Goal: Download file/media

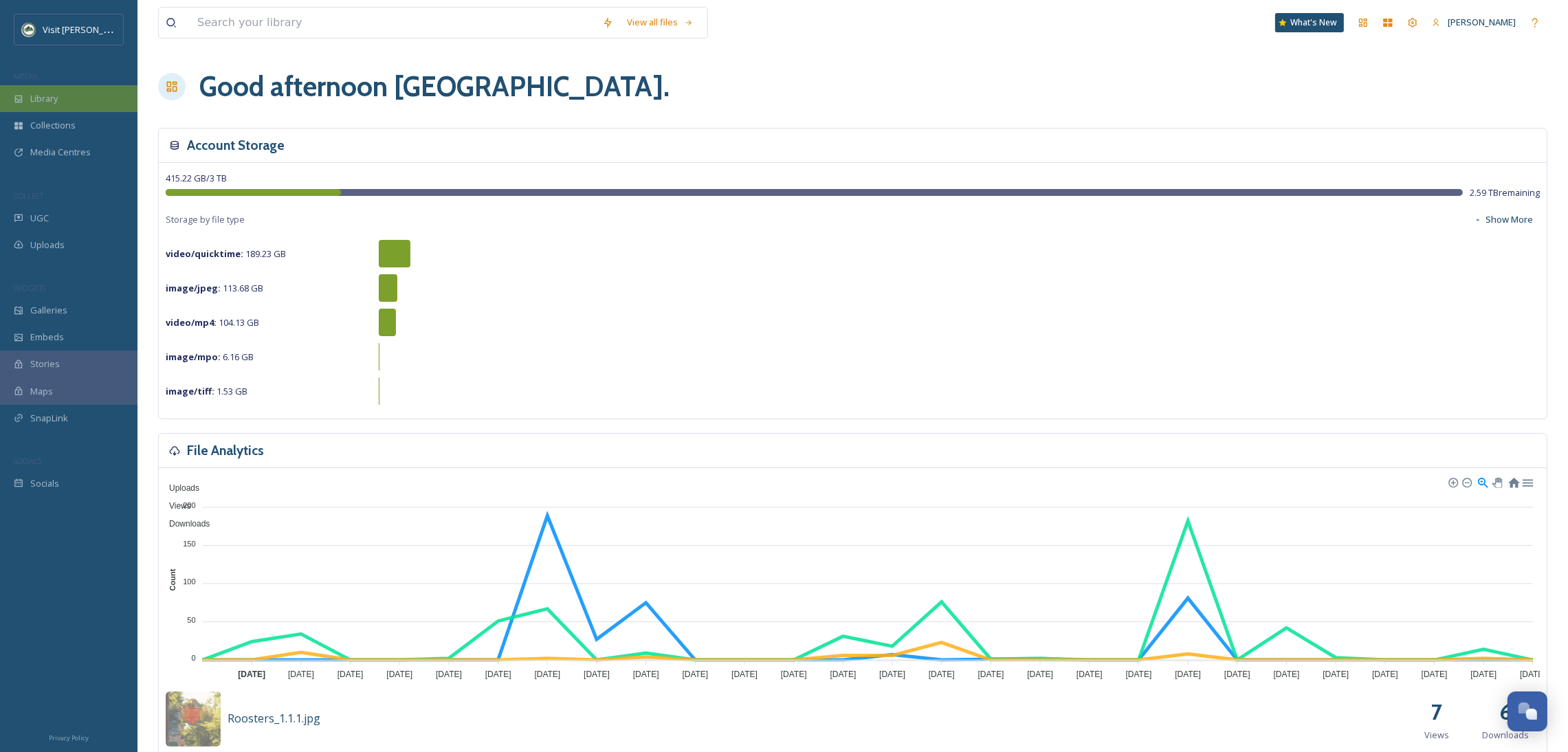
click at [76, 99] on div "Library" at bounding box center [68, 98] width 137 height 27
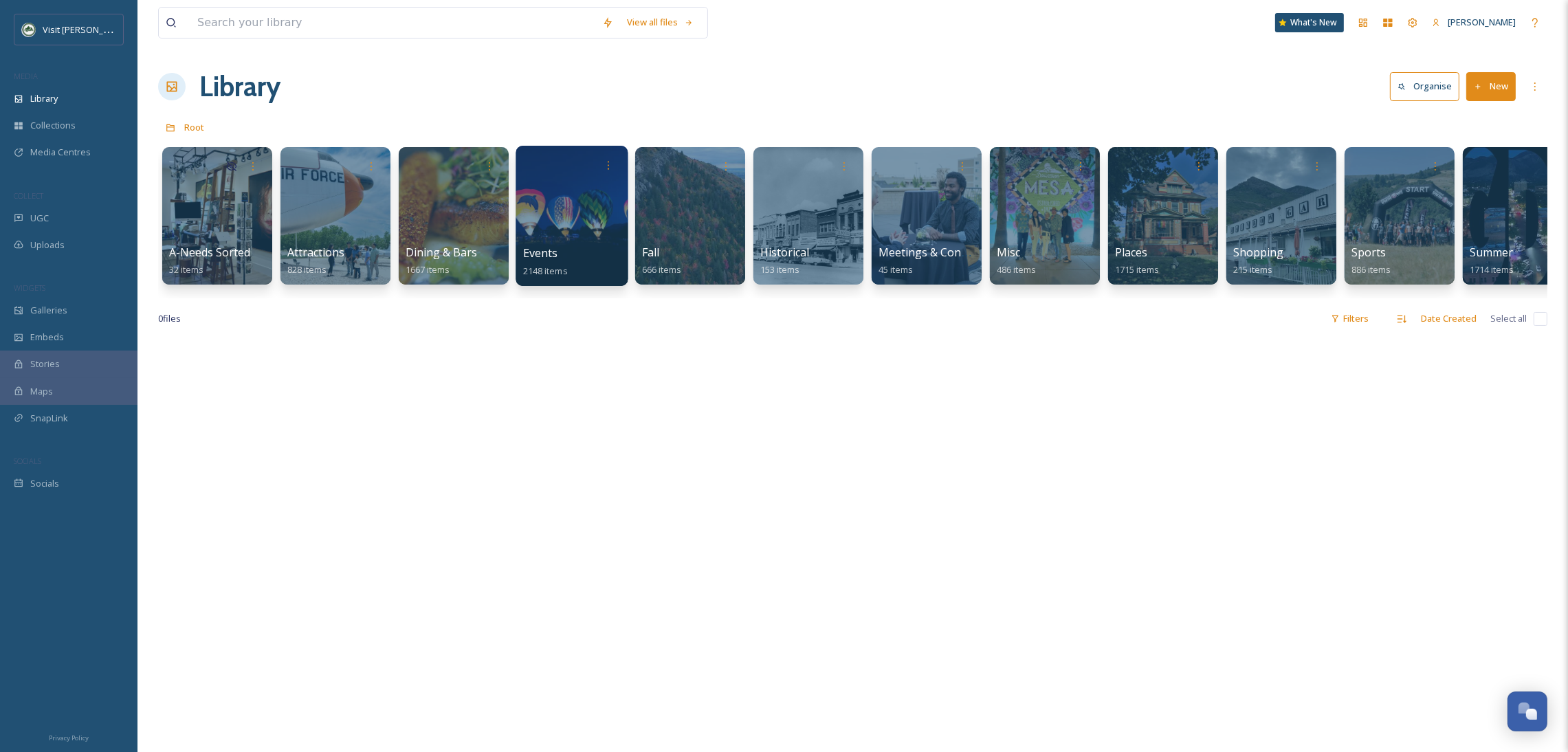
click at [572, 211] on div at bounding box center [572, 216] width 112 height 140
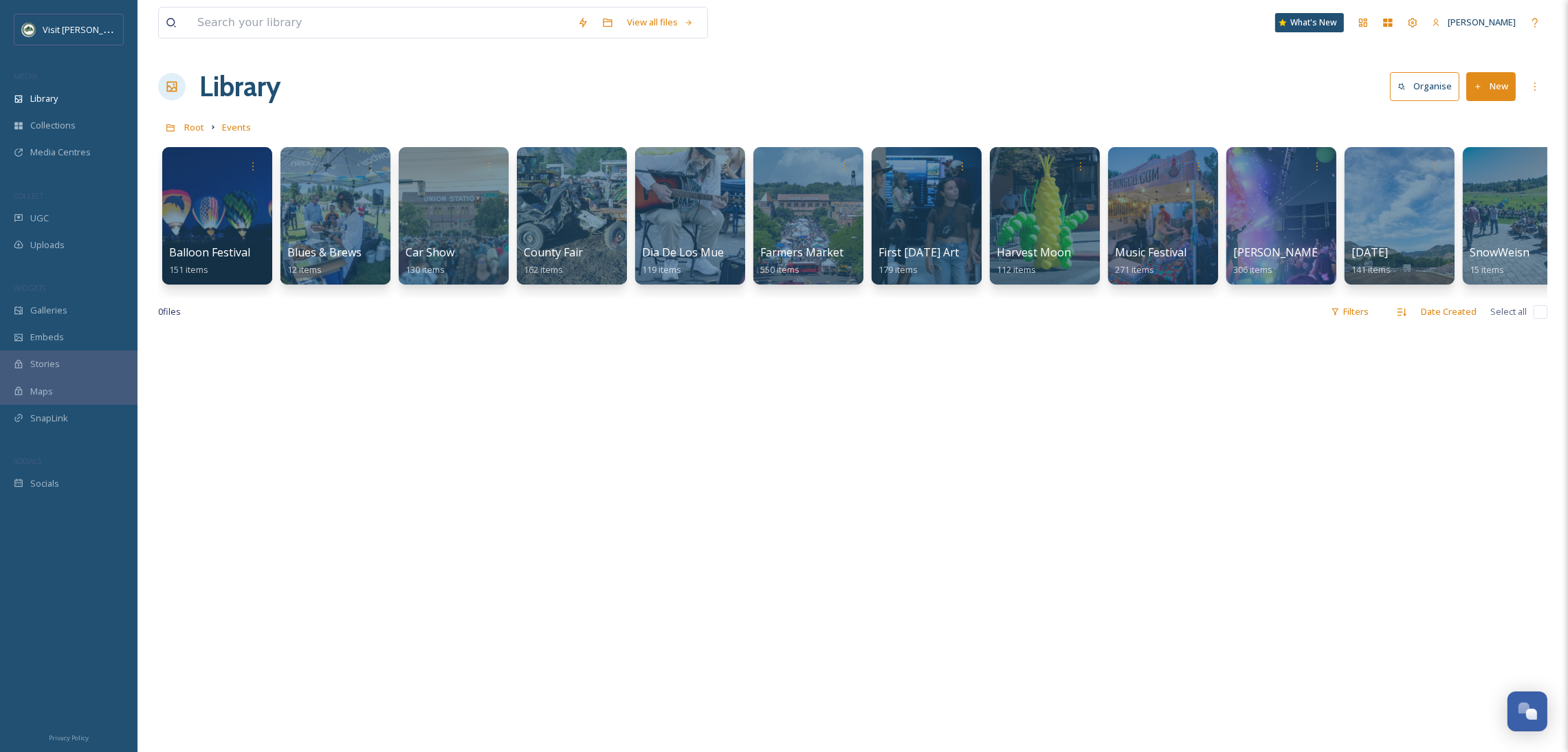
scroll to position [0, 30]
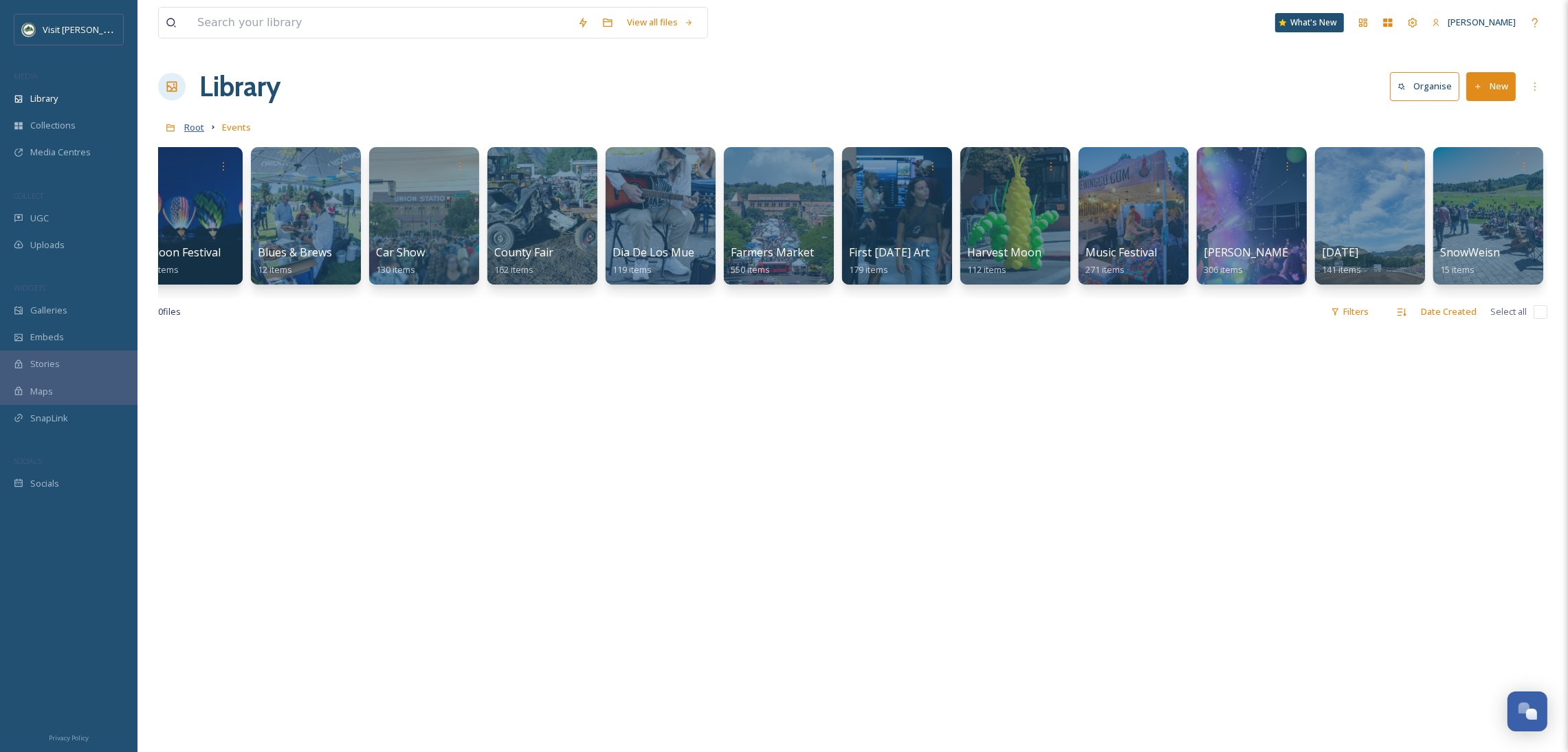
click at [195, 133] on span "Root" at bounding box center [194, 127] width 20 height 12
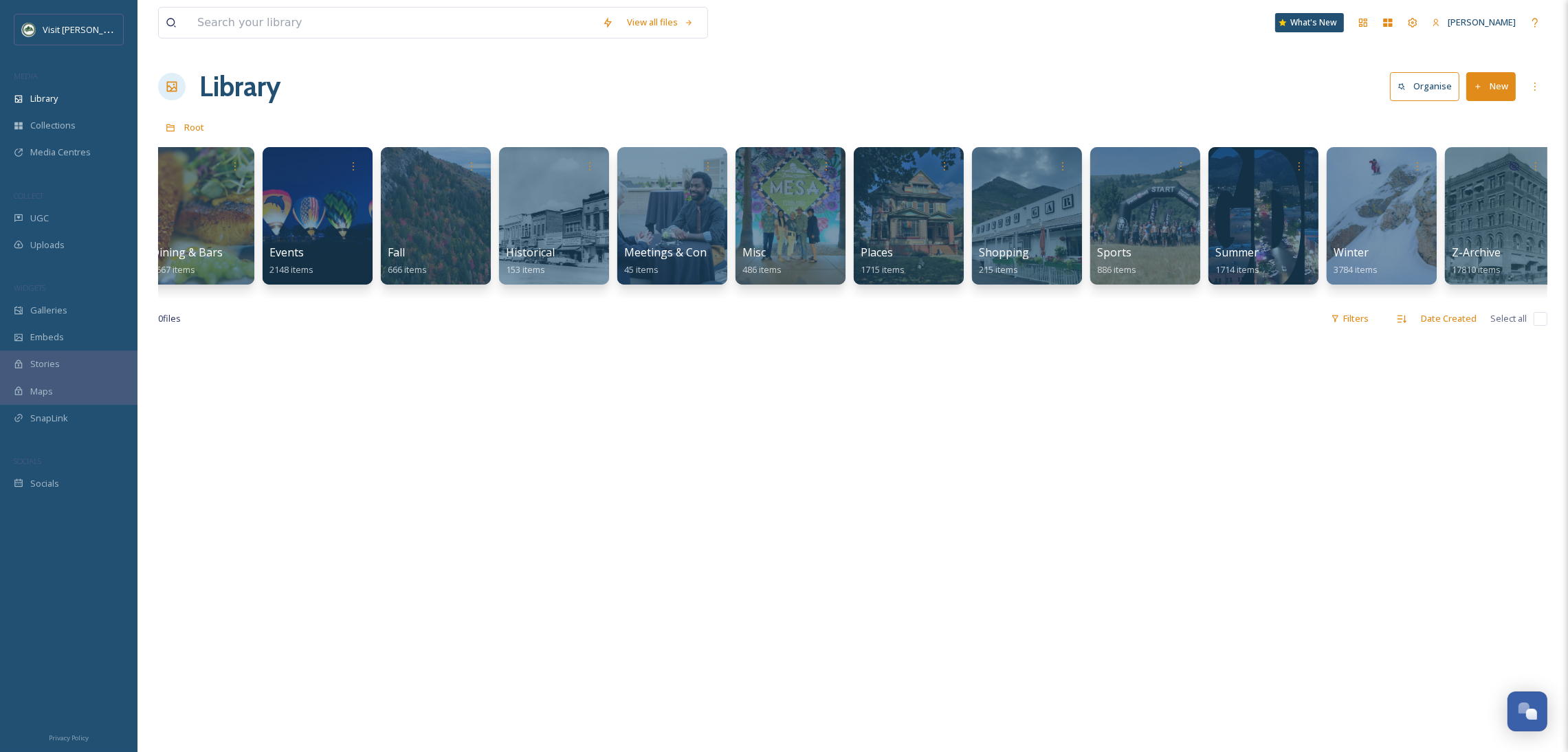
scroll to position [0, 266]
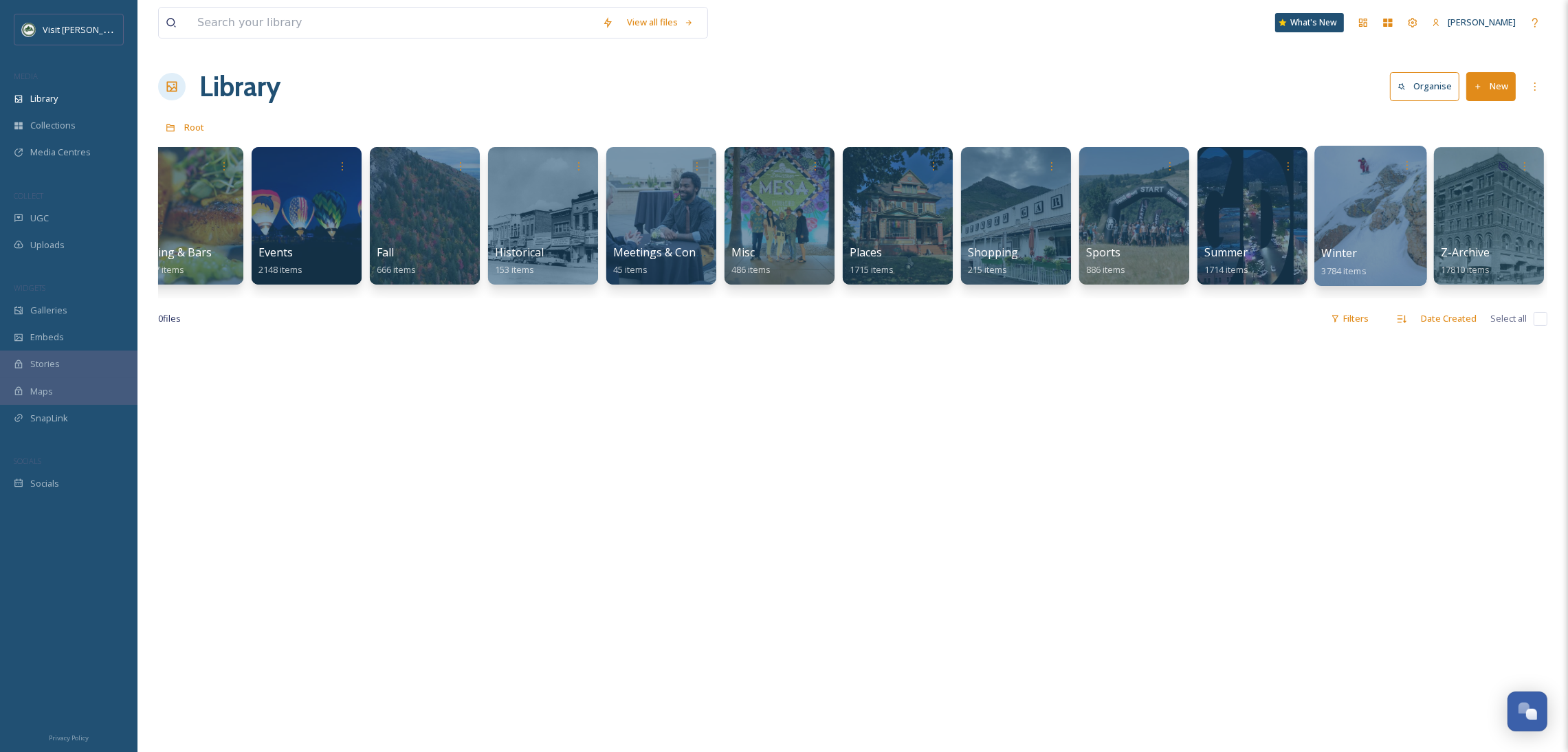
click at [1354, 192] on div at bounding box center [1371, 216] width 112 height 140
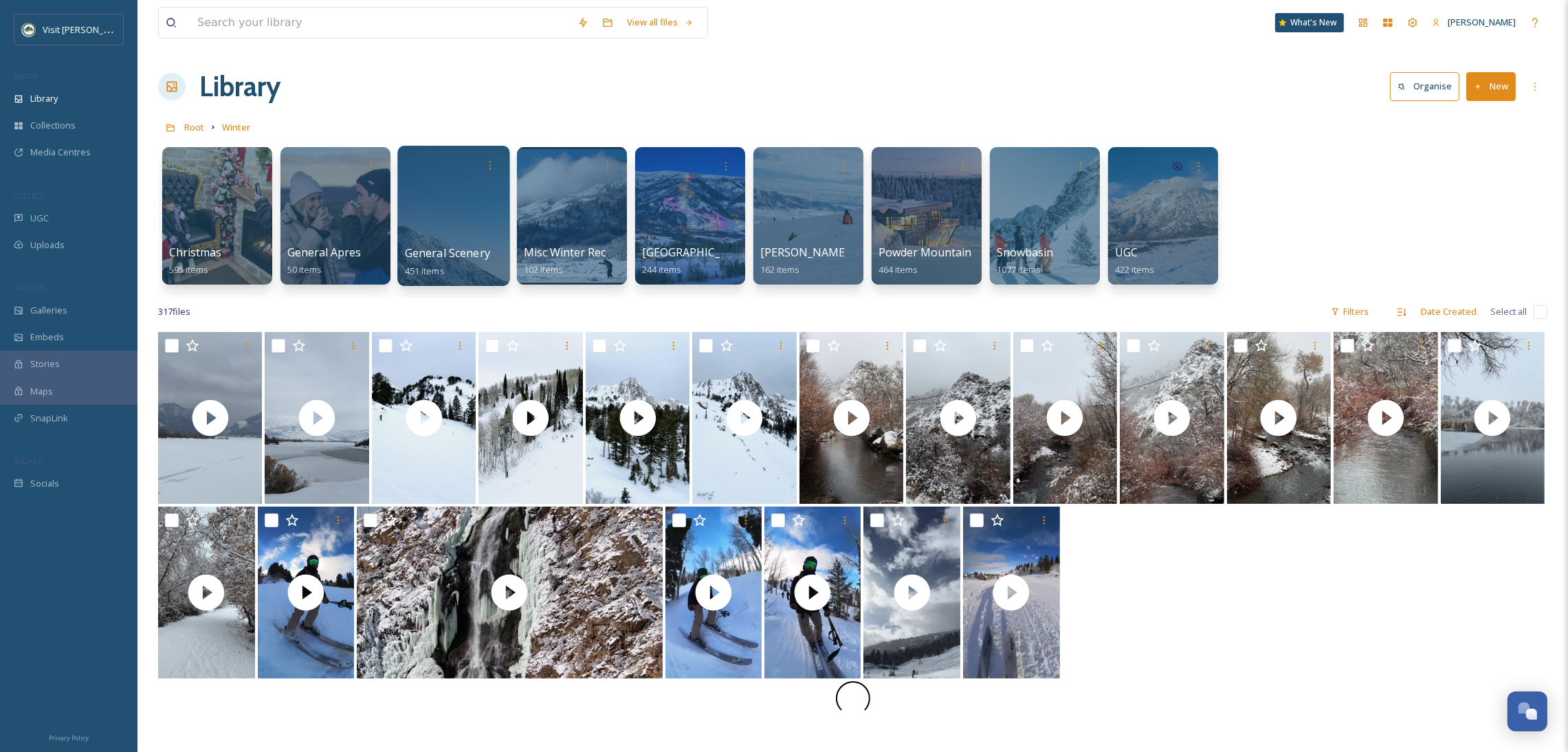
click at [434, 228] on div at bounding box center [454, 216] width 112 height 140
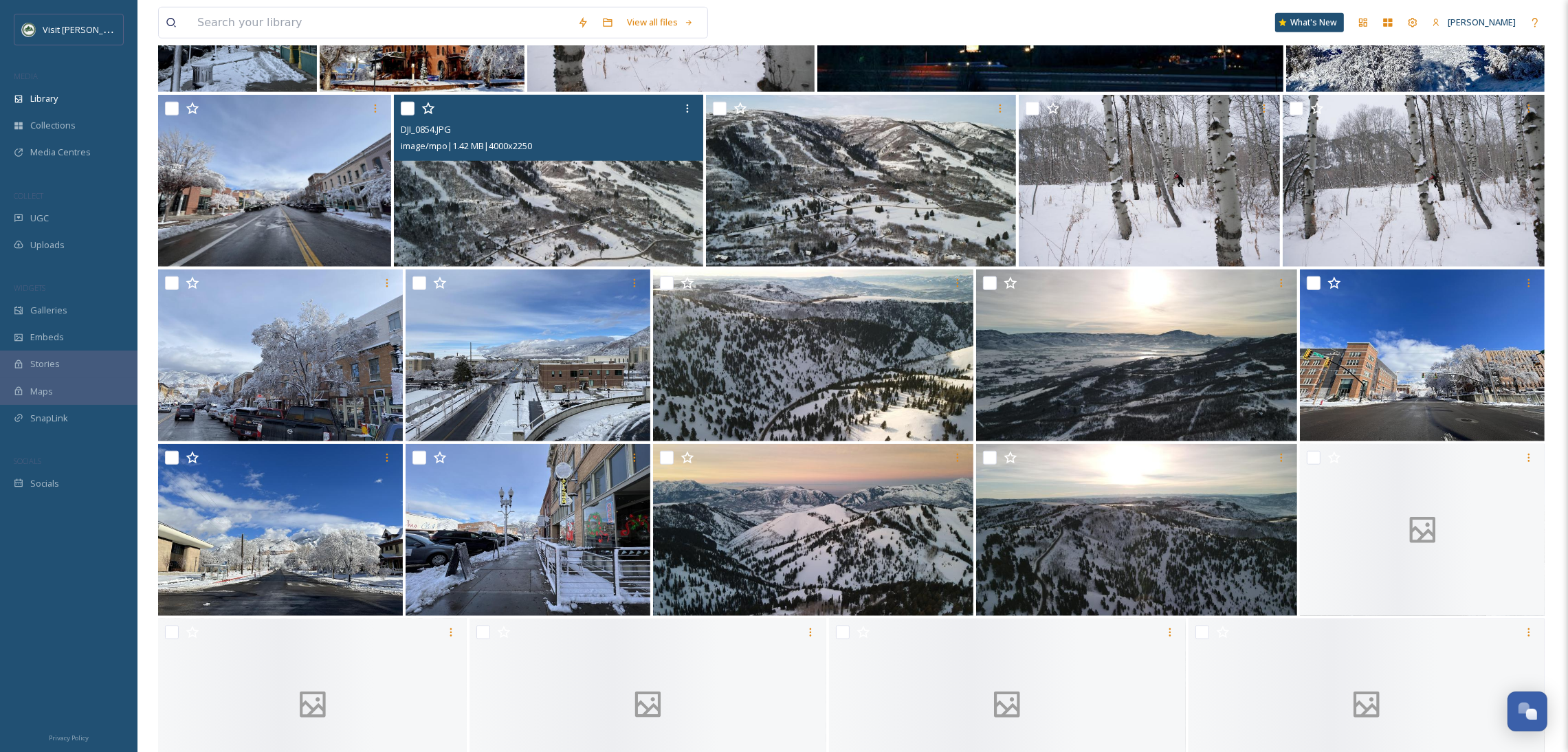
scroll to position [2233, 0]
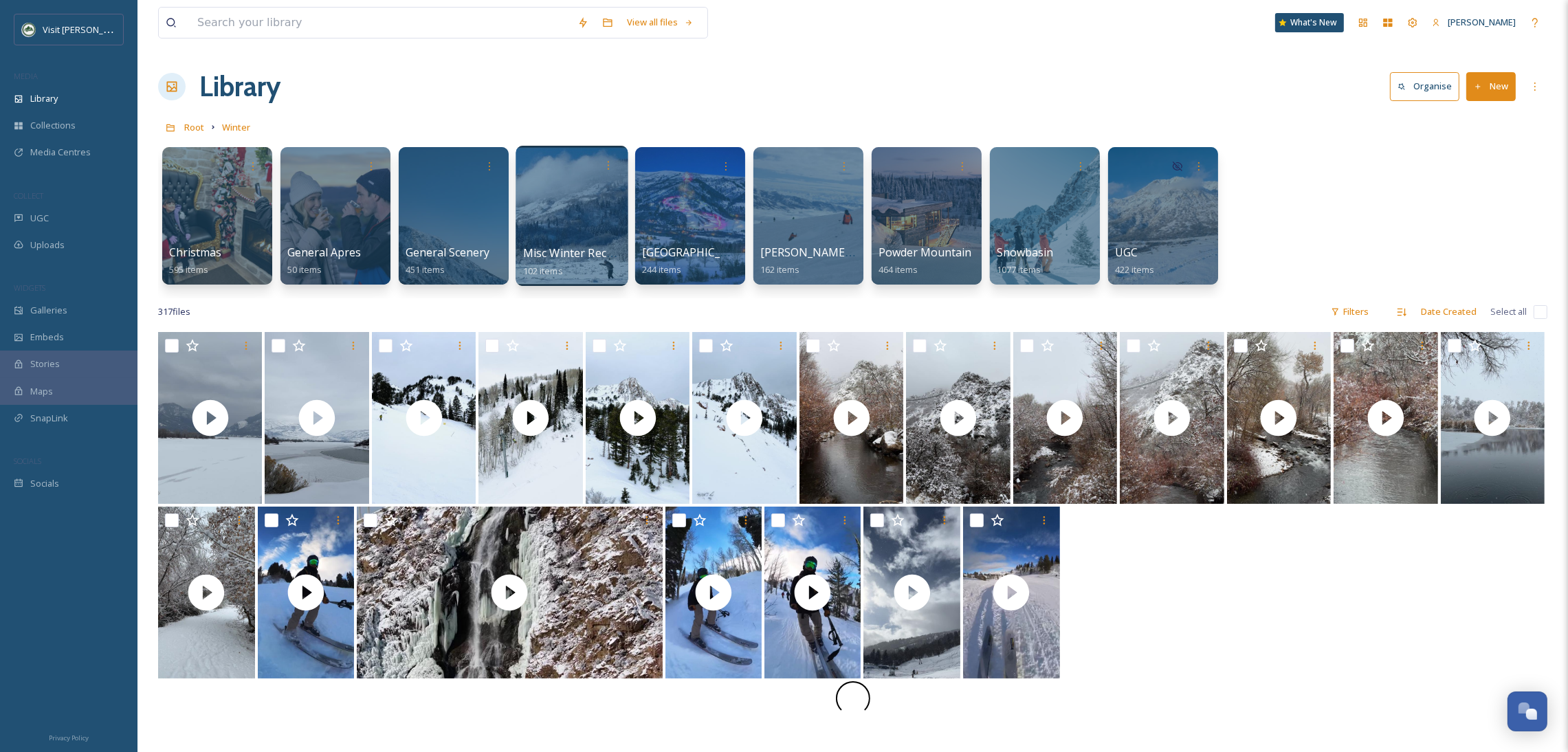
click at [576, 210] on div at bounding box center [572, 216] width 112 height 140
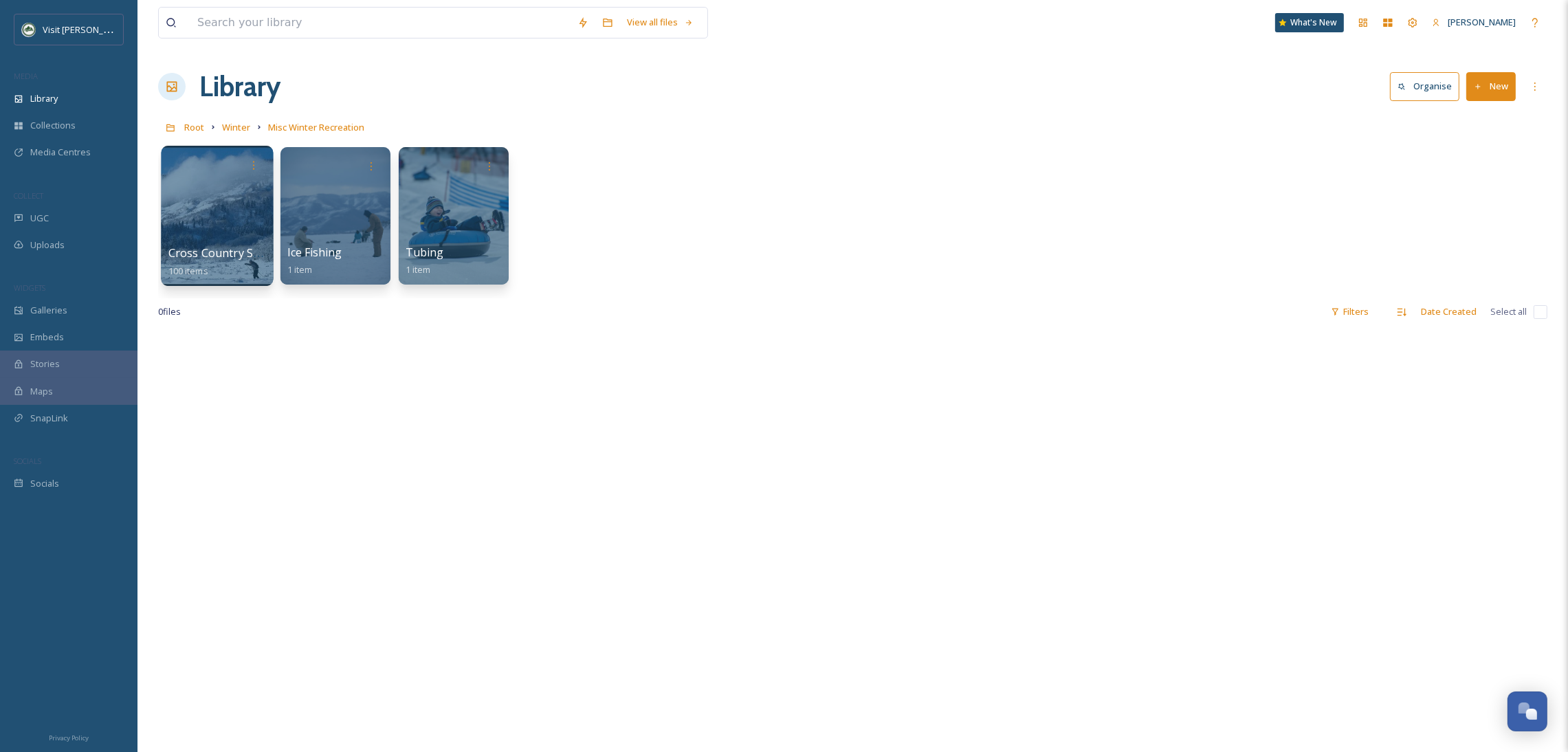
click at [248, 212] on div at bounding box center [217, 216] width 112 height 140
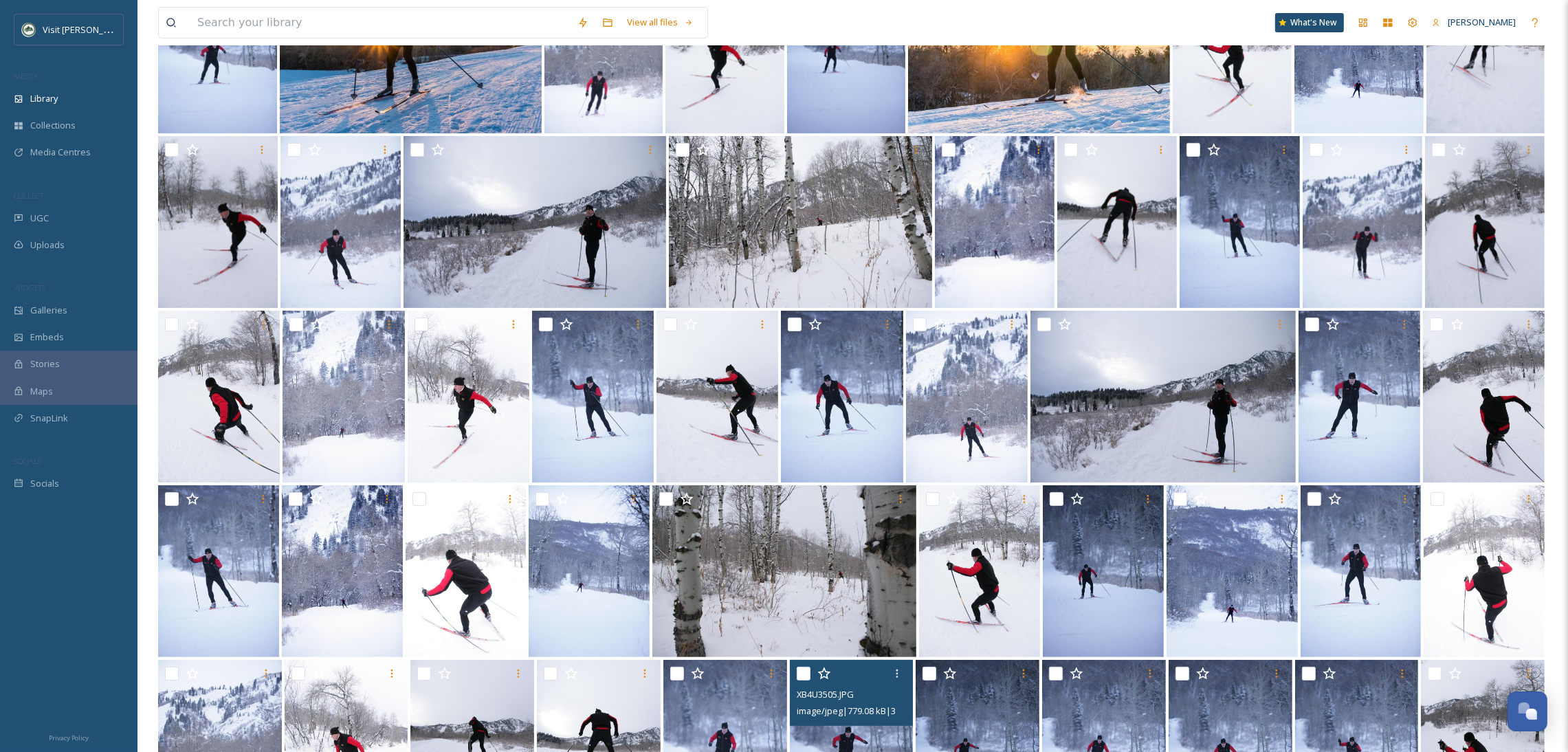
scroll to position [175, 0]
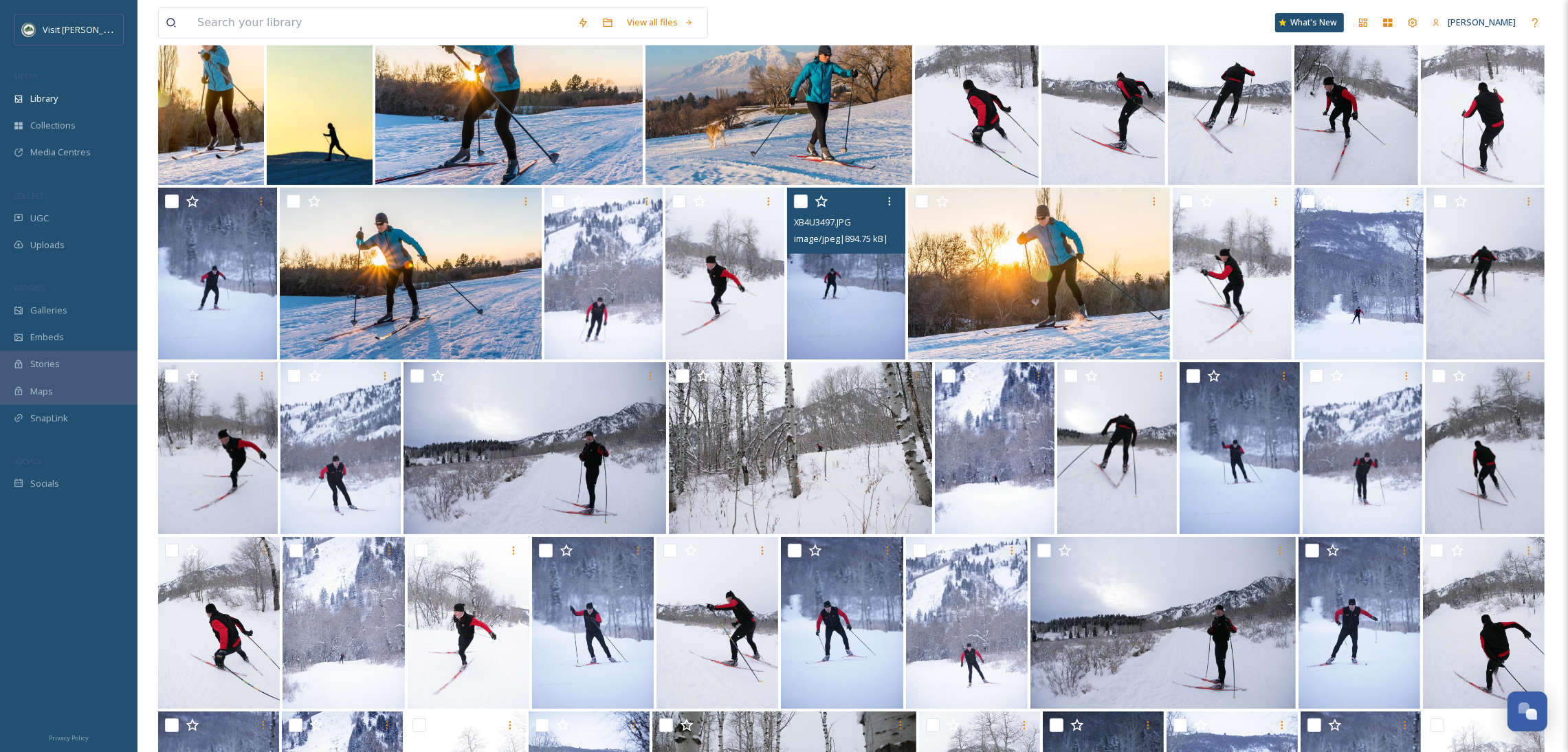
drag, startPoint x: 787, startPoint y: 286, endPoint x: 814, endPoint y: 282, distance: 27.3
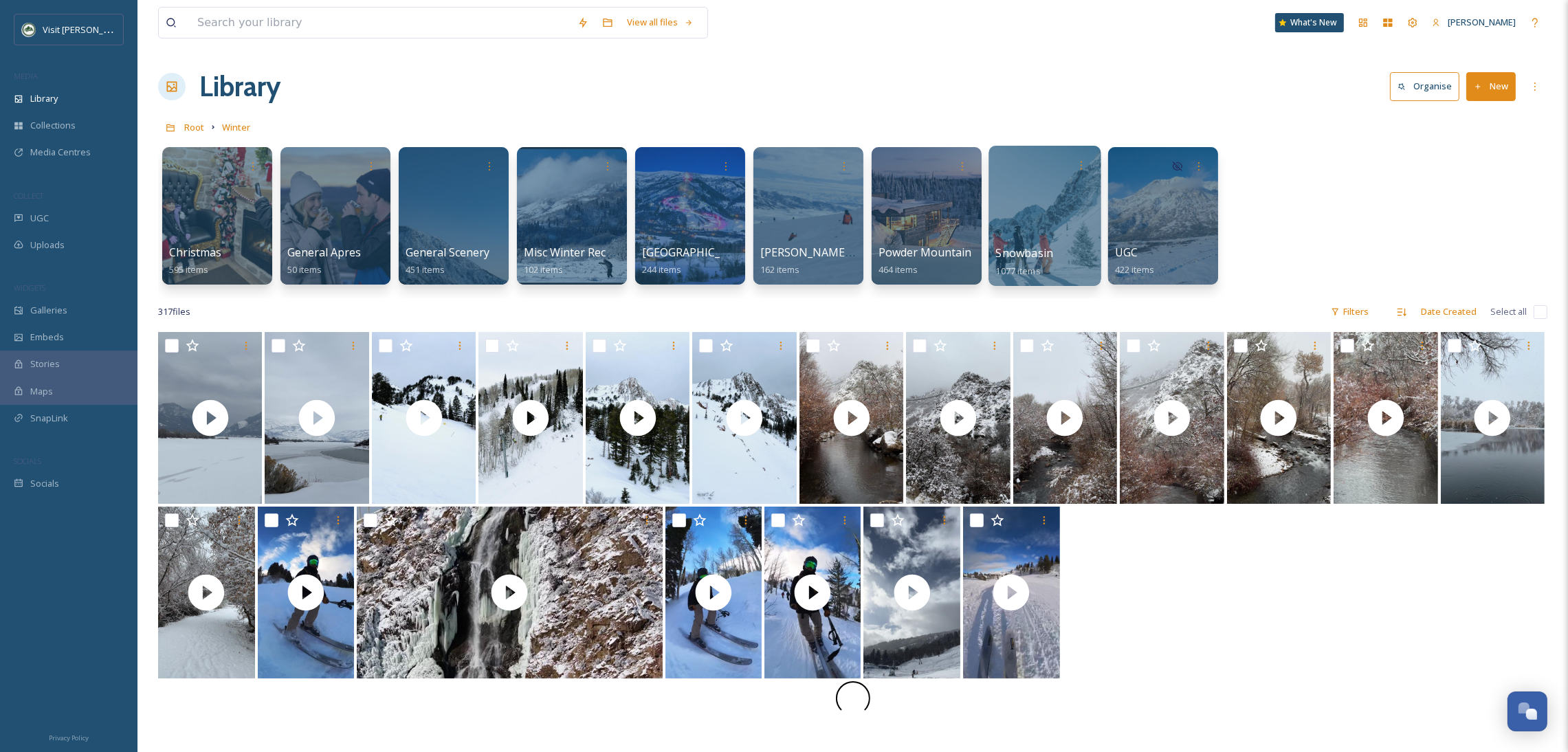
click at [1030, 214] on div at bounding box center [1045, 216] width 112 height 140
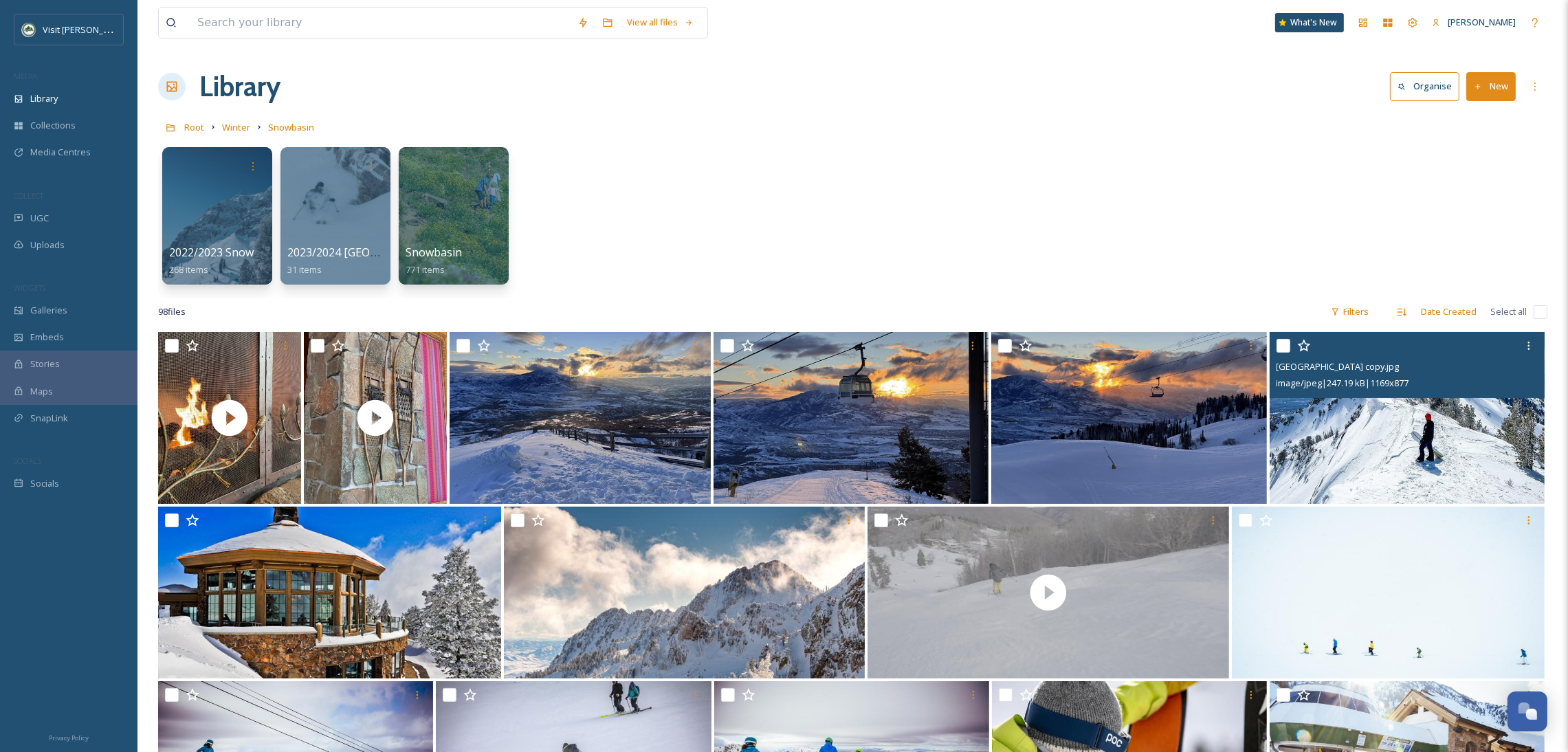
click at [1354, 444] on img at bounding box center [1408, 418] width 275 height 172
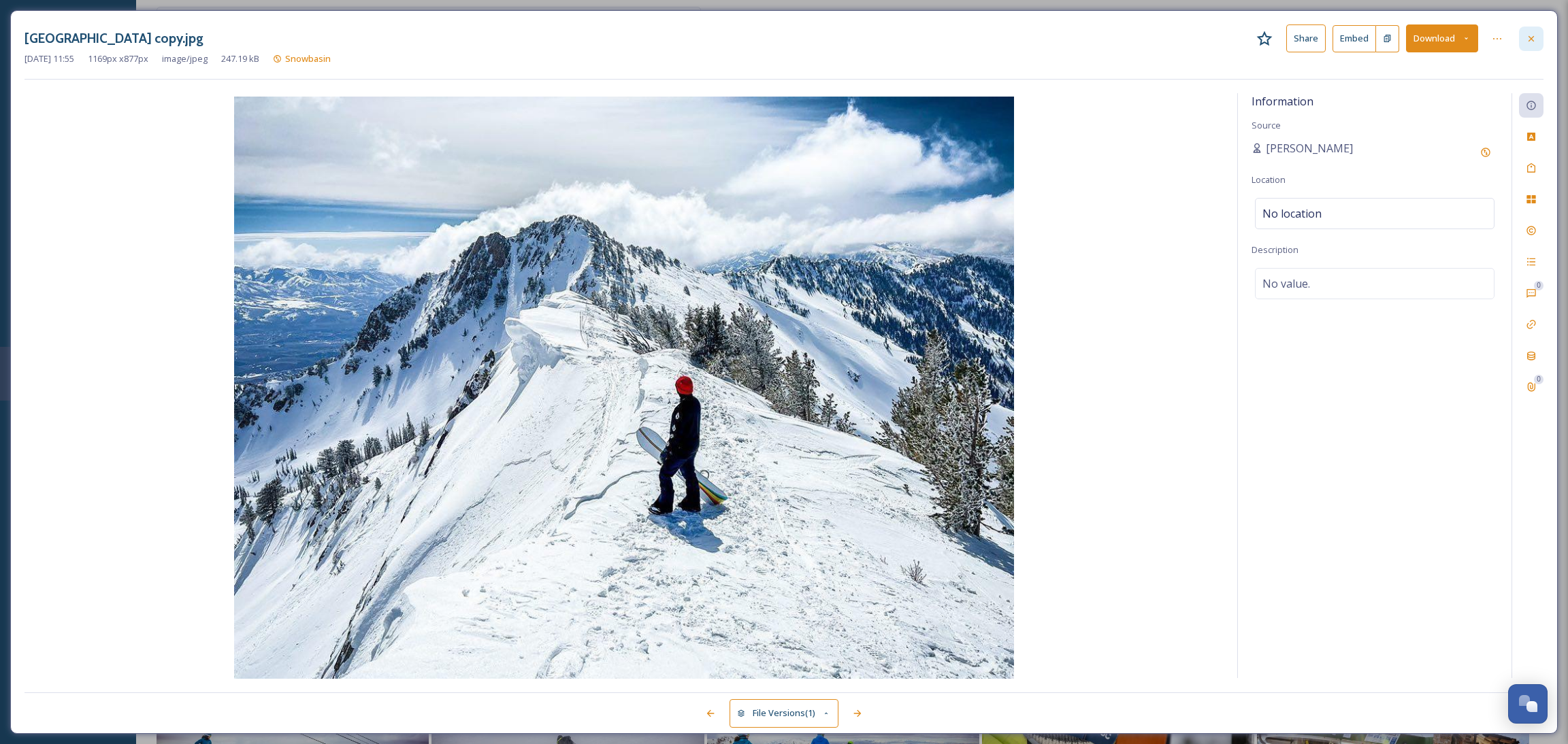
click at [1524, 43] on div at bounding box center [1531, 39] width 24 height 24
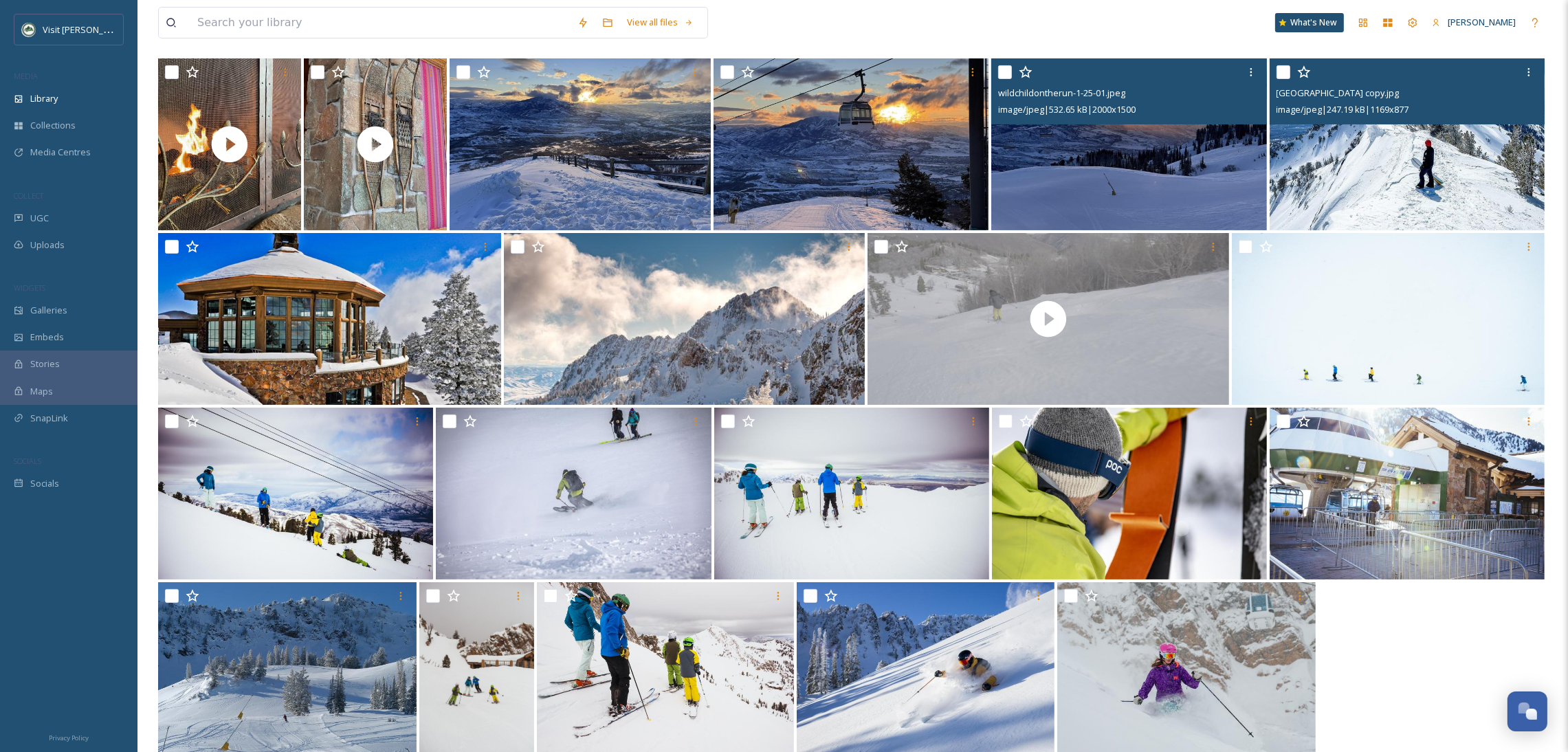
scroll to position [308, 0]
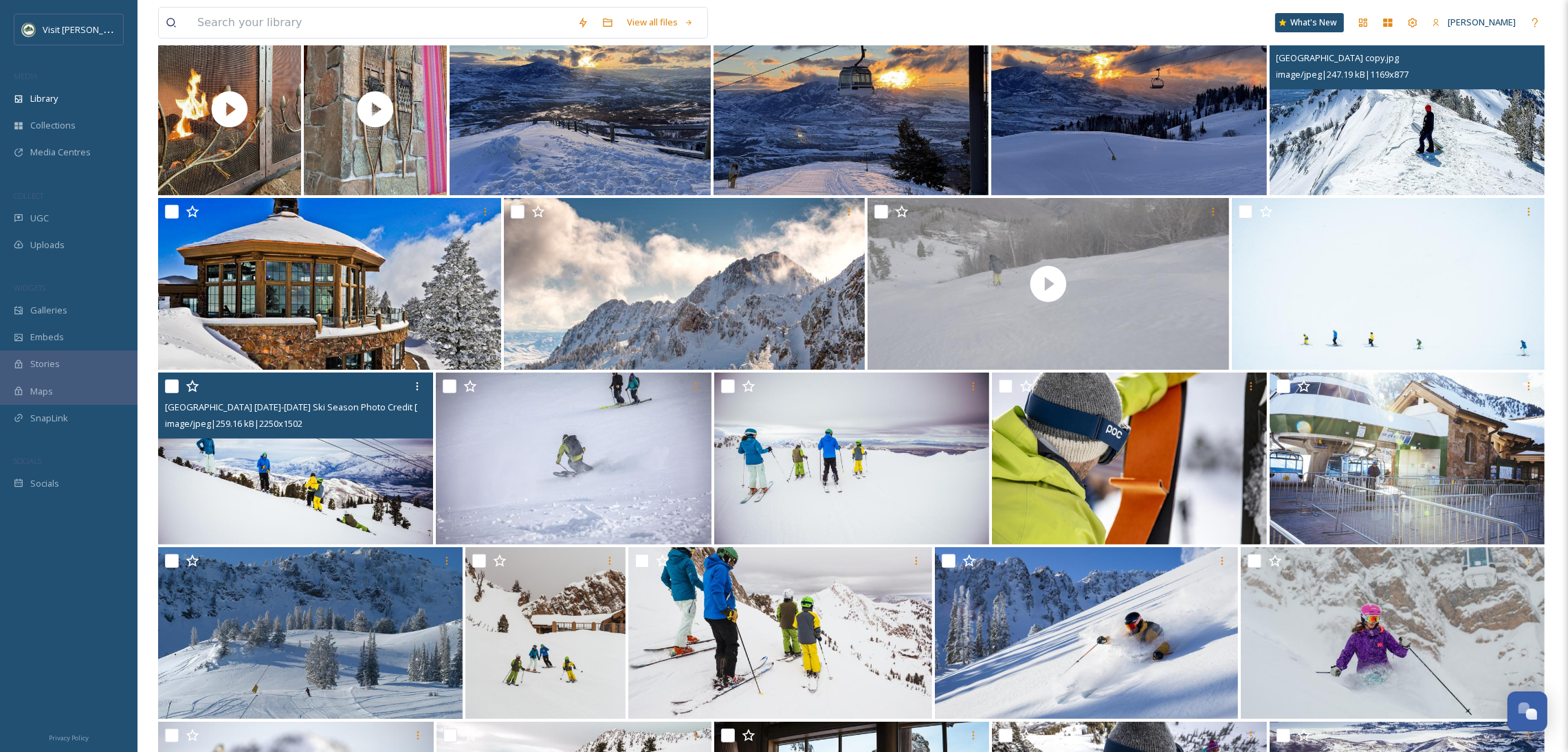
click at [355, 510] on img at bounding box center [295, 459] width 275 height 172
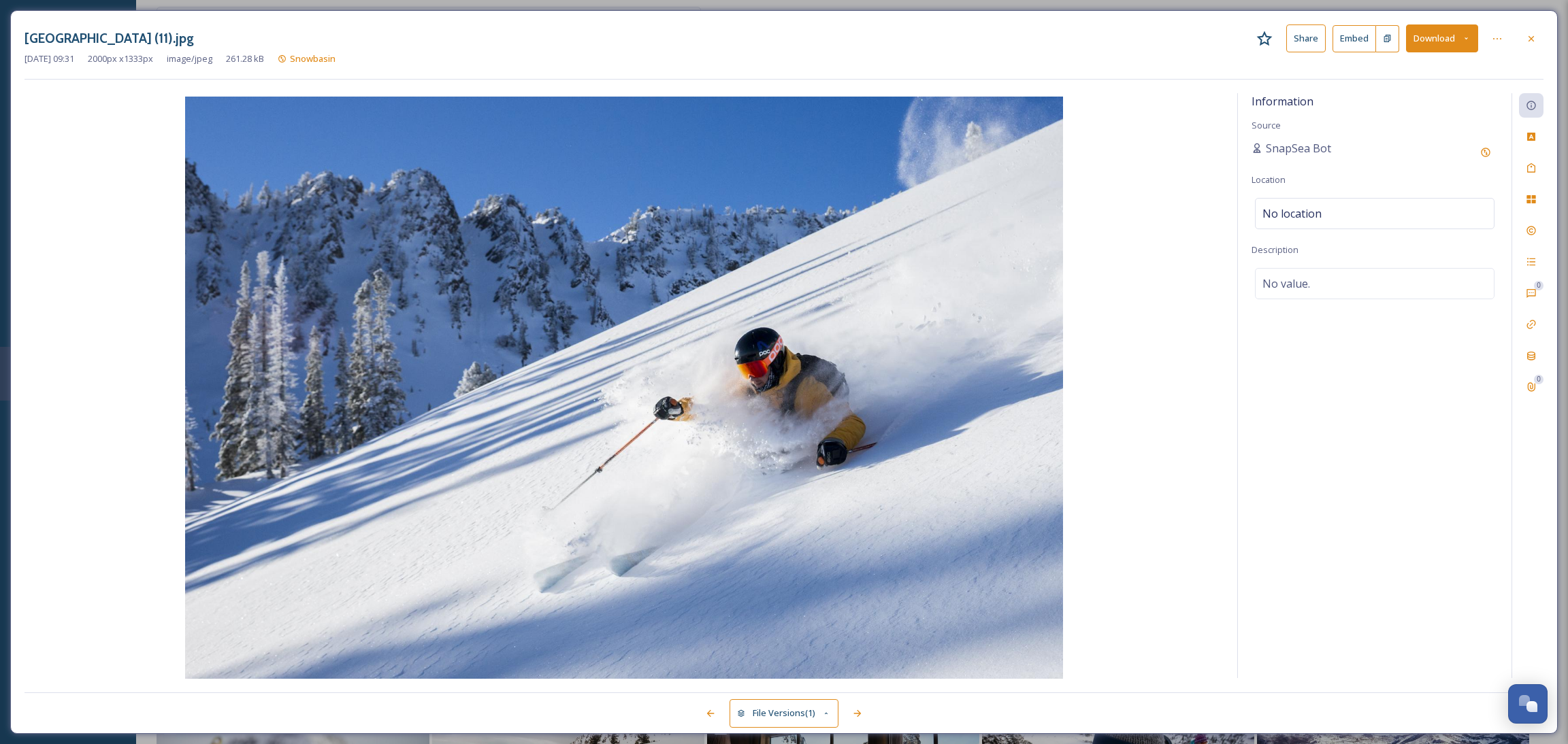
click at [1421, 33] on button "Download" at bounding box center [1442, 38] width 72 height 28
click at [1389, 74] on span "Download Original (2000 x 1333)" at bounding box center [1405, 69] width 128 height 13
click at [1528, 33] on icon at bounding box center [1531, 39] width 11 height 11
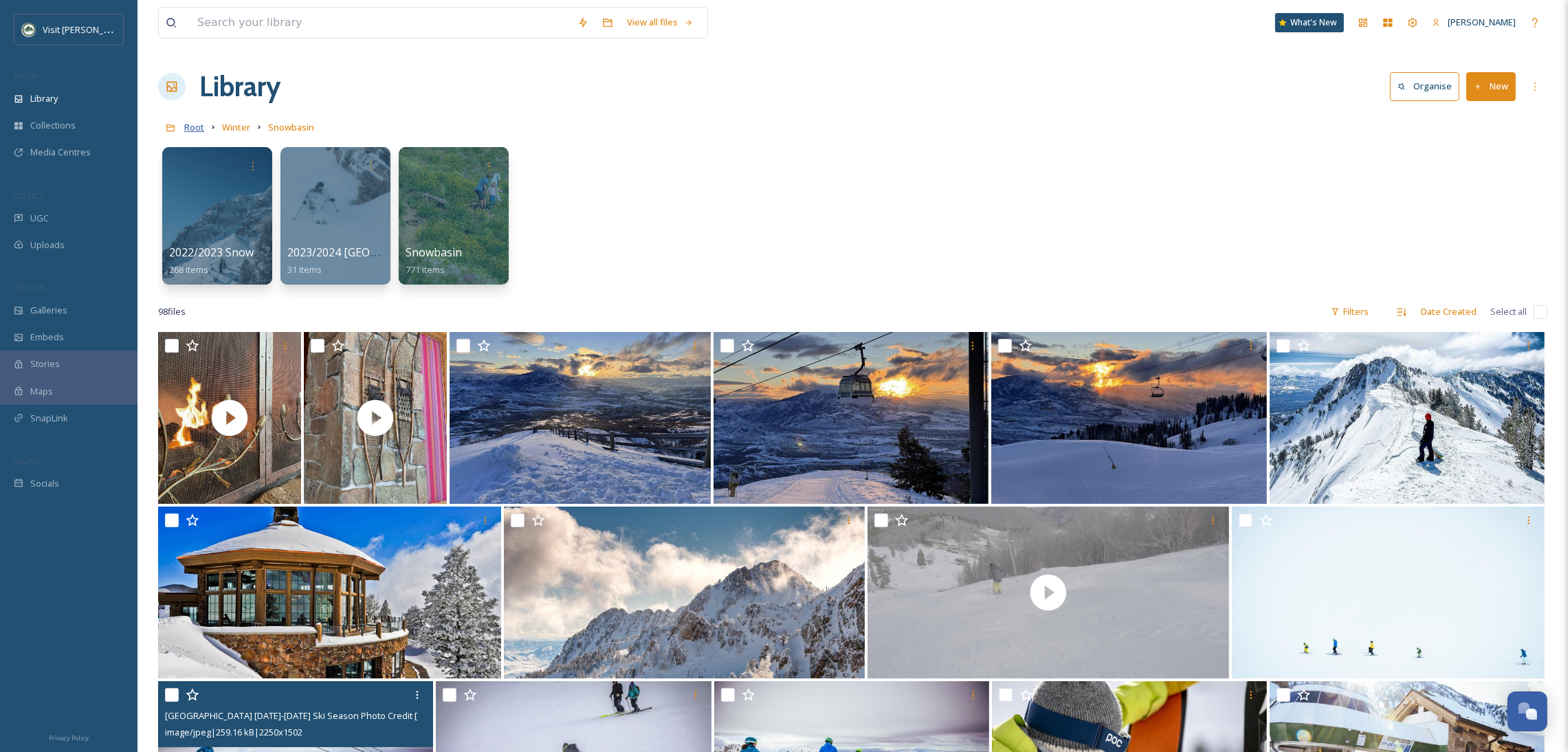
click at [190, 128] on span "Root" at bounding box center [194, 127] width 20 height 12
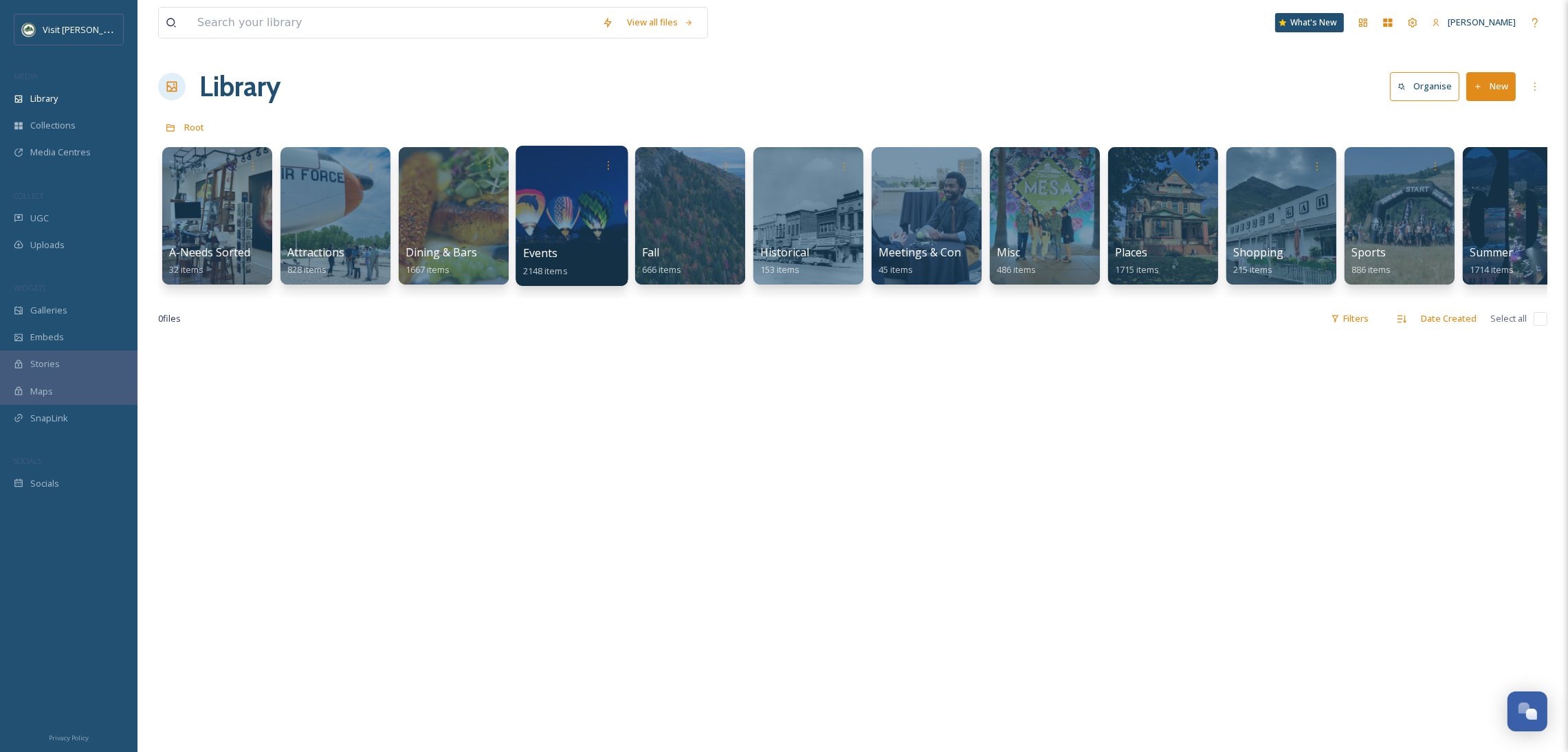
click at [581, 206] on div at bounding box center [572, 216] width 112 height 140
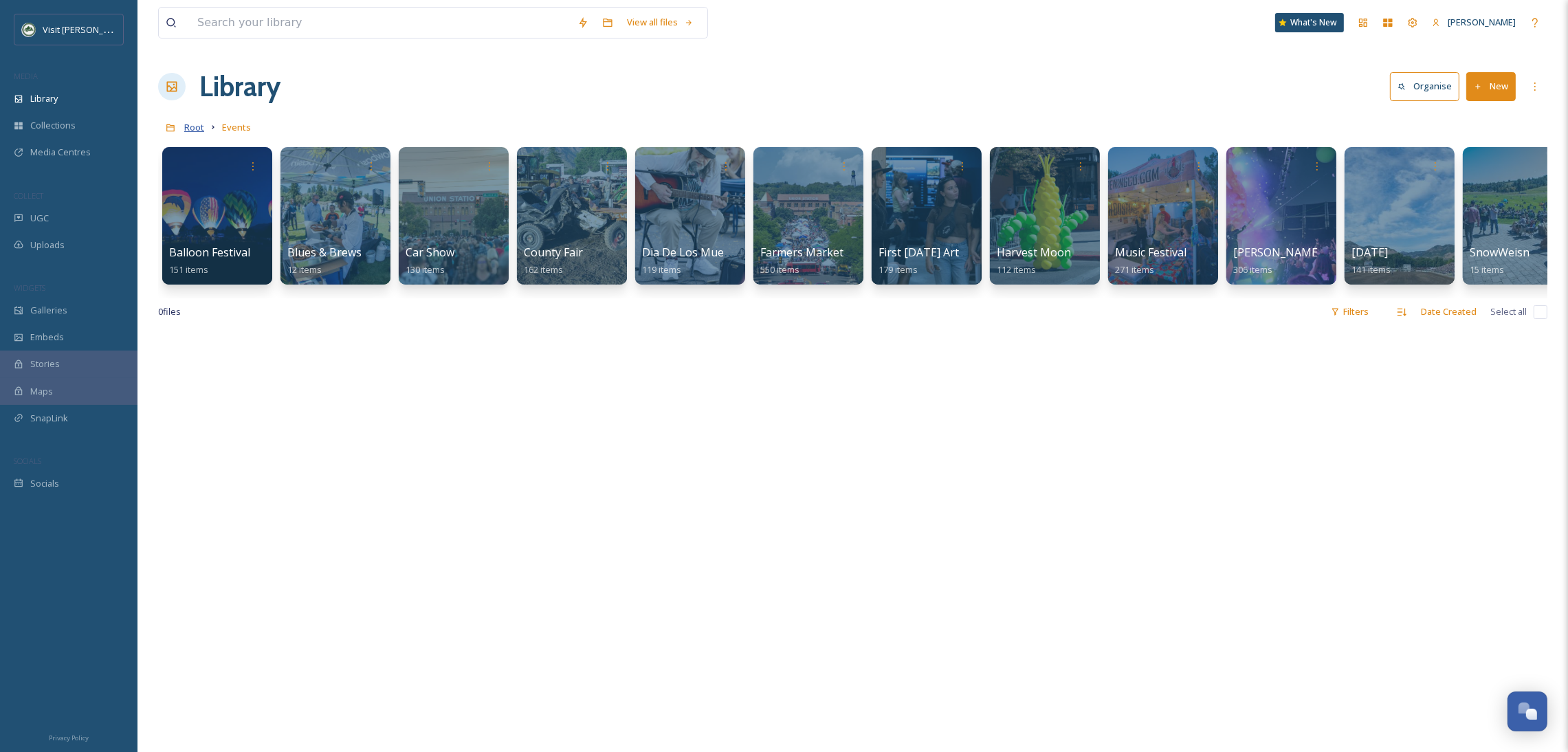
click at [196, 131] on span "Root" at bounding box center [194, 127] width 20 height 12
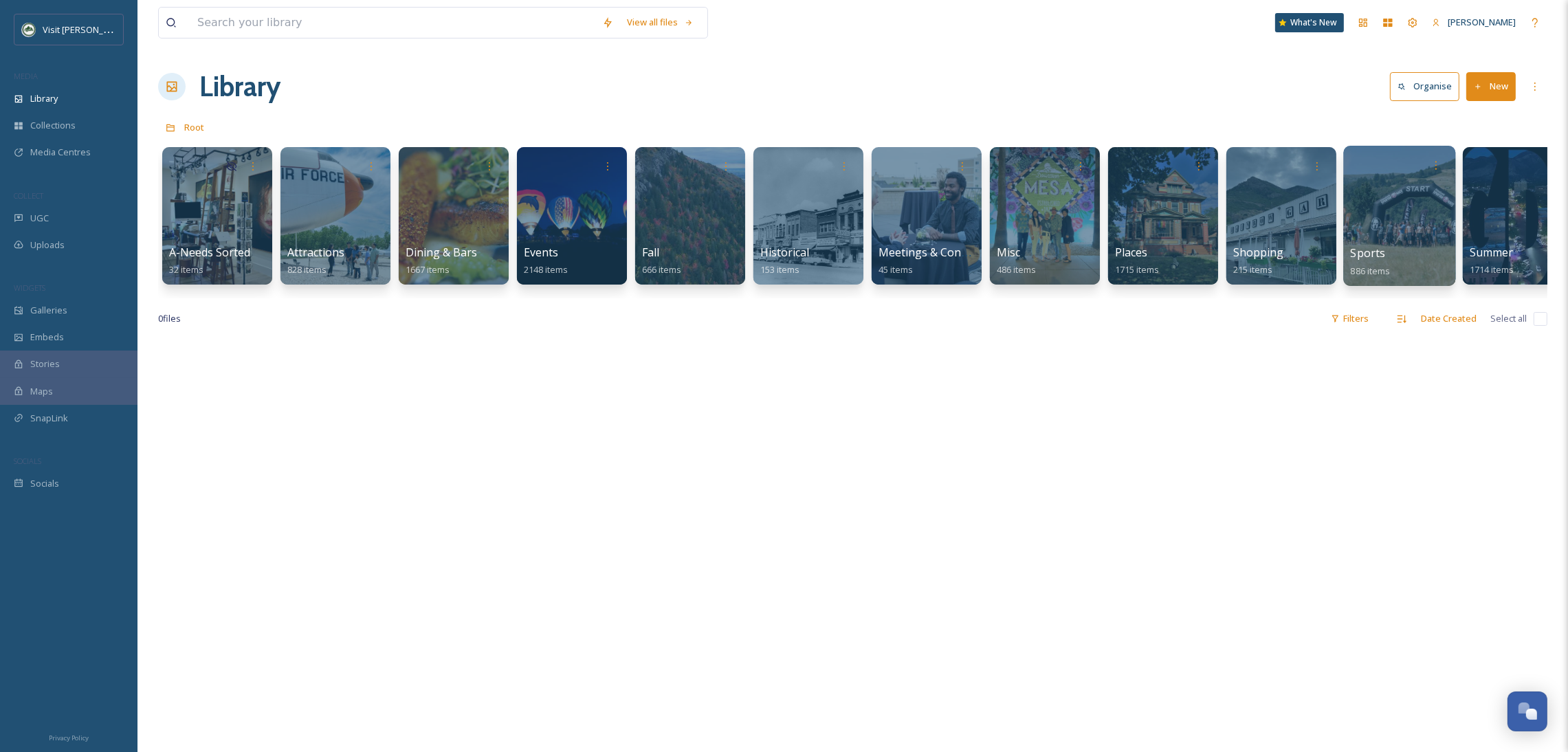
click at [1422, 195] on div at bounding box center [1399, 216] width 112 height 140
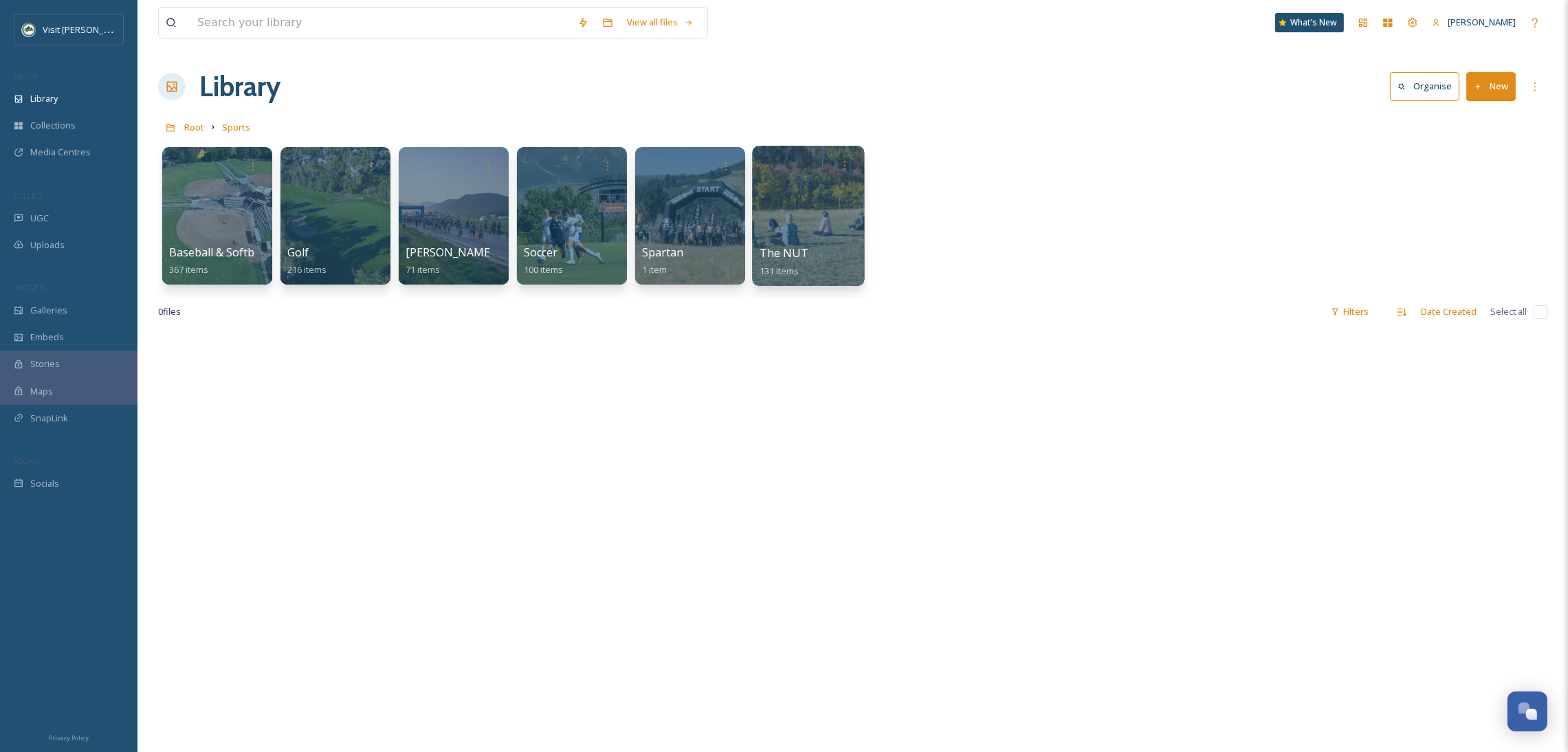
click at [809, 229] on div at bounding box center [808, 216] width 112 height 140
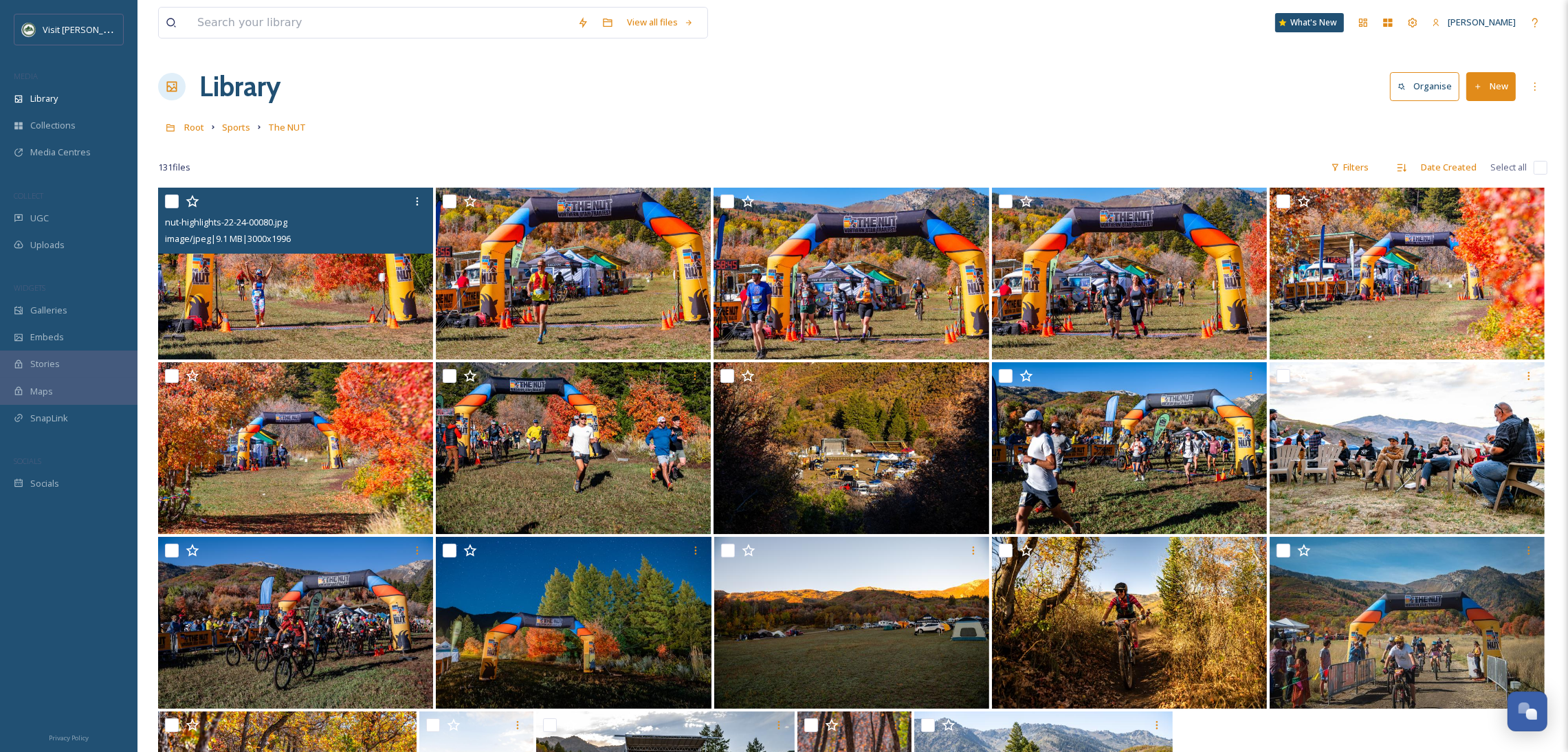
click at [383, 307] on img at bounding box center [295, 274] width 275 height 172
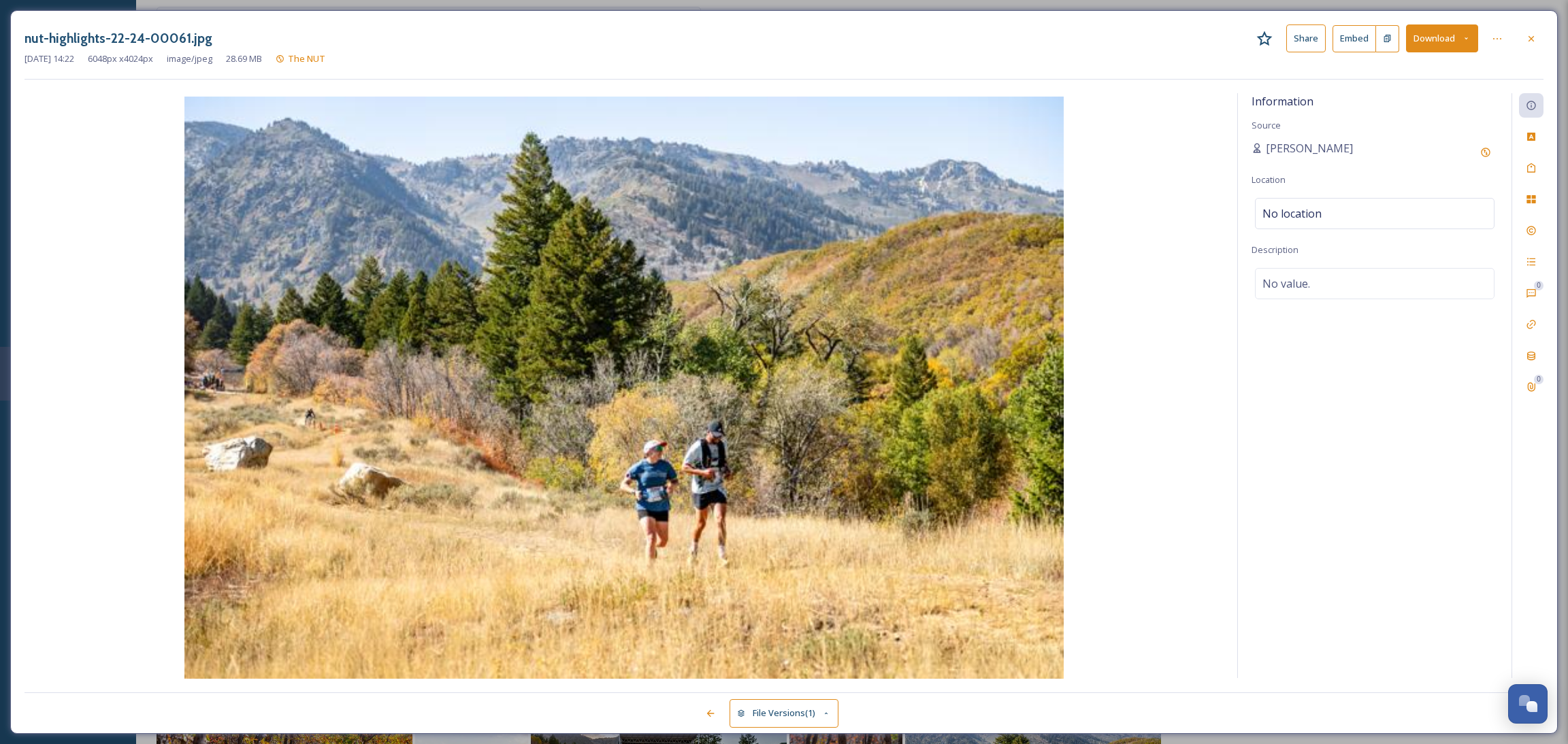
drag, startPoint x: 1544, startPoint y: 33, endPoint x: 1566, endPoint y: 36, distance: 22.2
click at [1563, 36] on div "nut-highlights-22-24-00061.jpg Share Embed Download [DATE] 14:22 6048 px x 4024…" at bounding box center [784, 372] width 1568 height 744
click at [1537, 42] on div at bounding box center [1531, 39] width 24 height 24
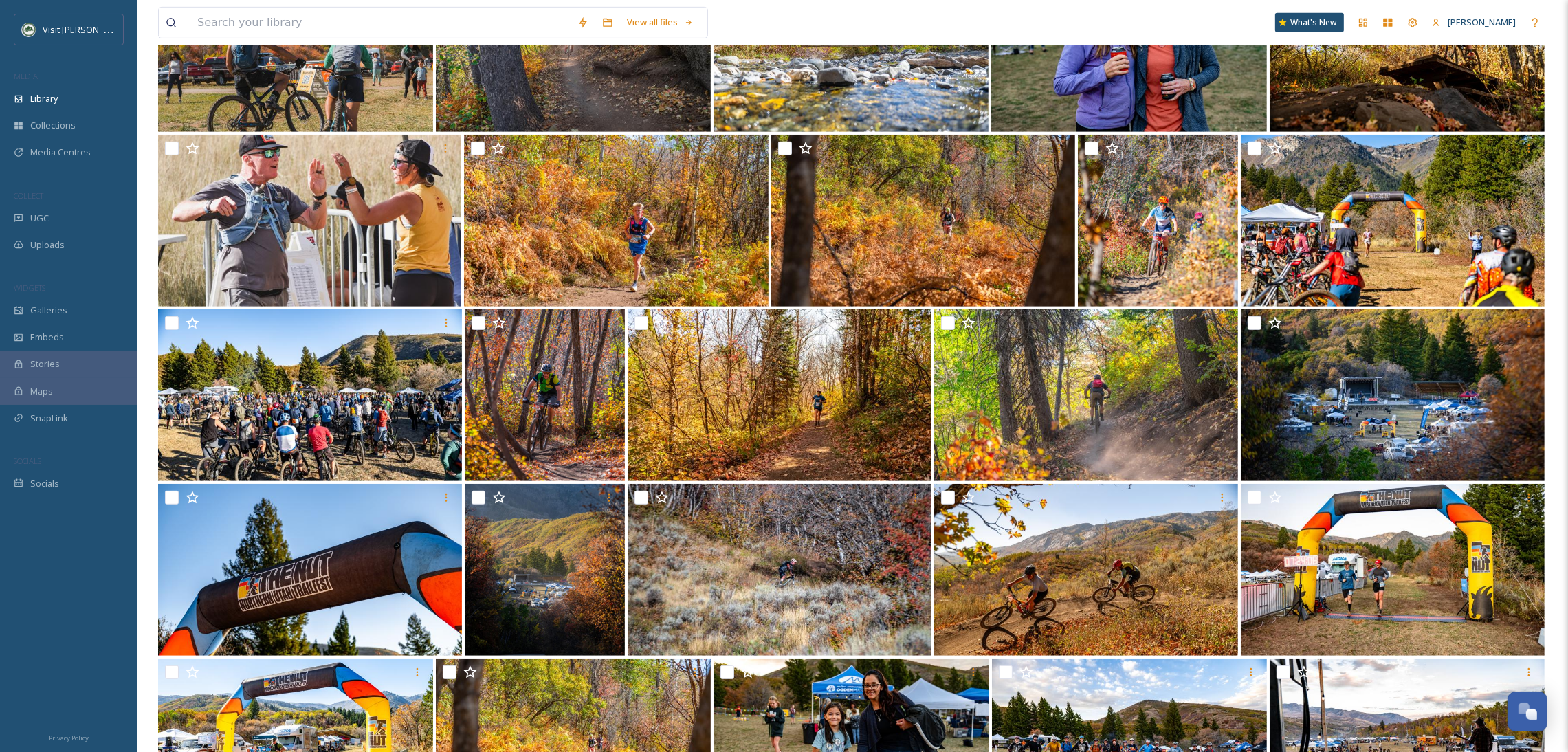
scroll to position [1285, 0]
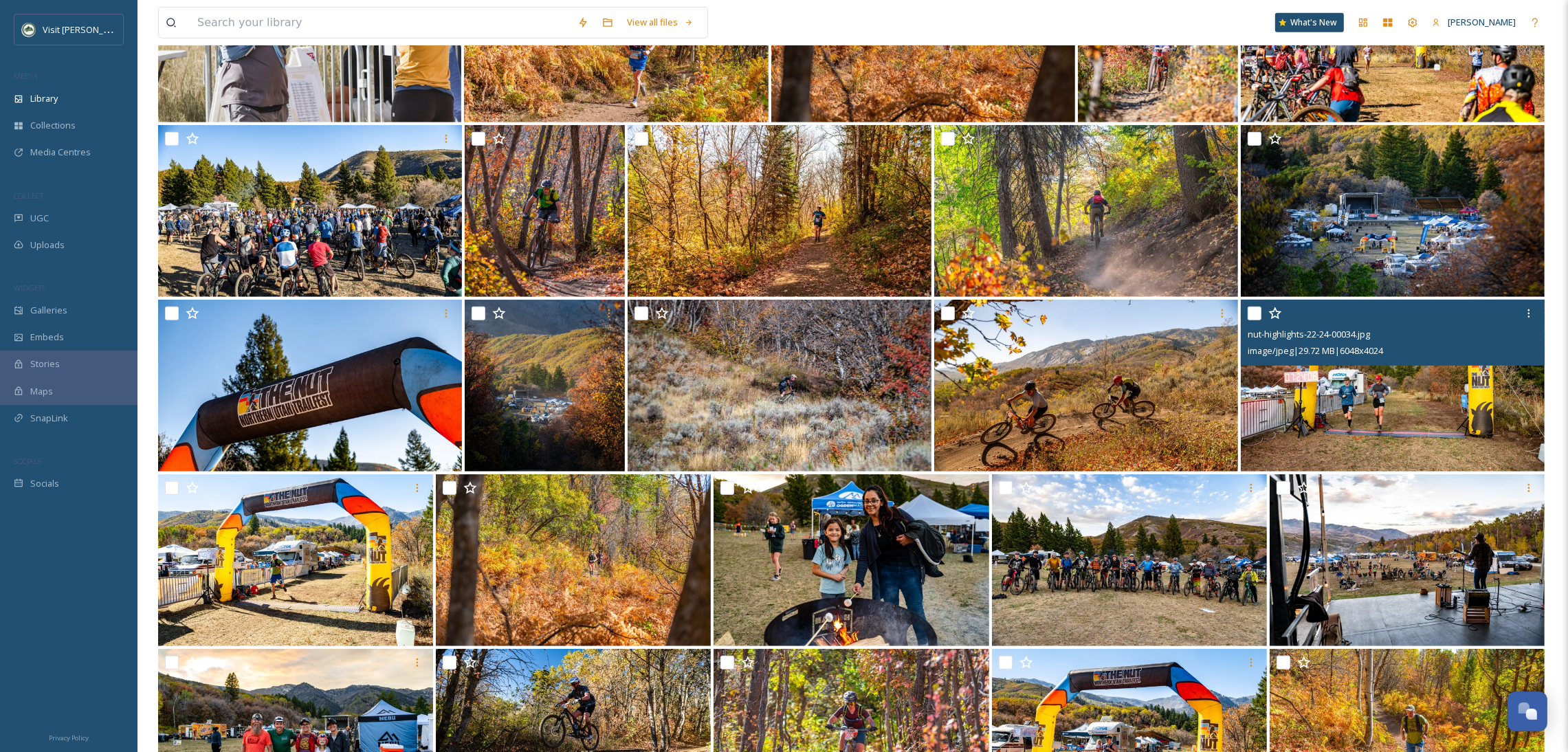
click at [1364, 421] on img at bounding box center [1393, 386] width 304 height 172
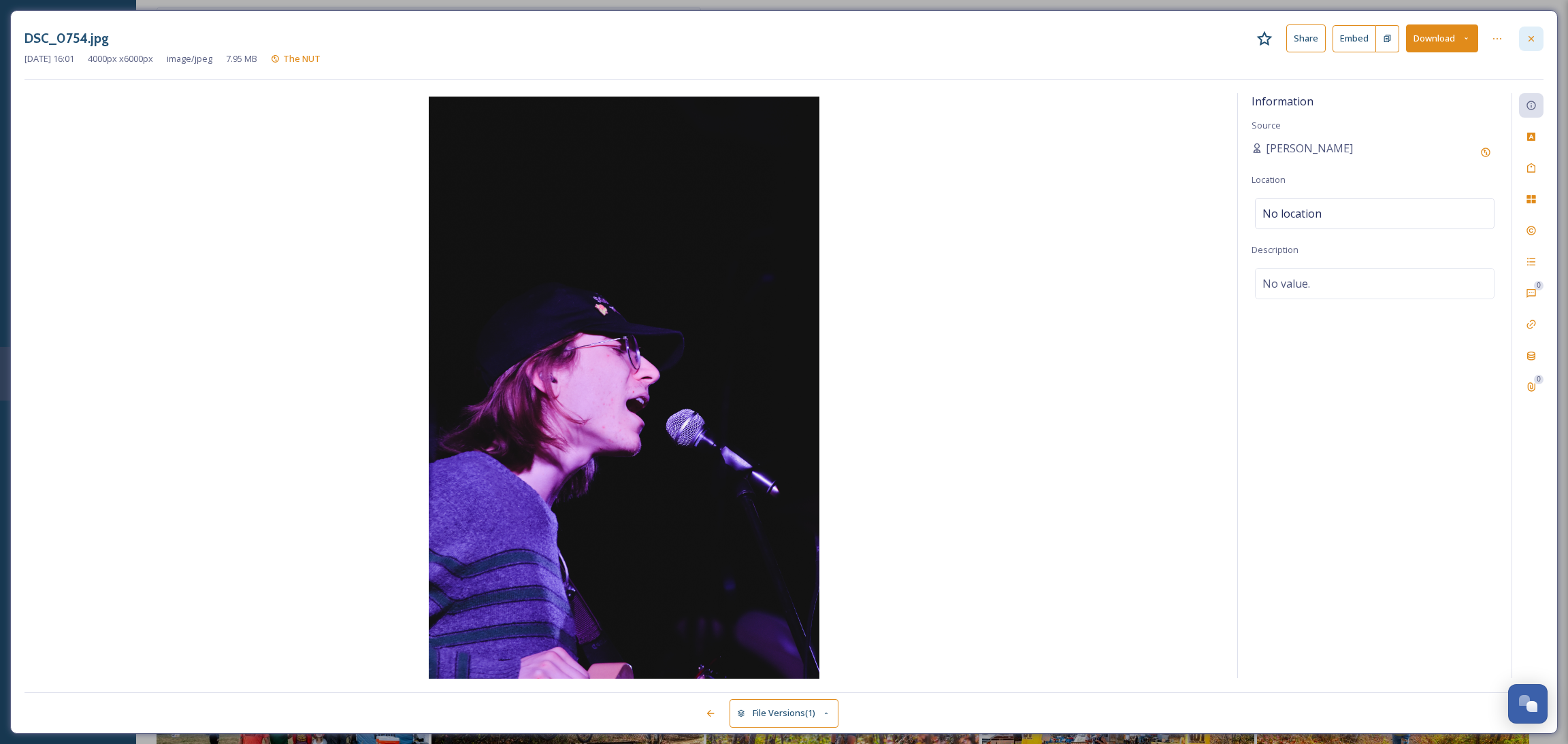
click at [1532, 43] on icon at bounding box center [1531, 39] width 11 height 11
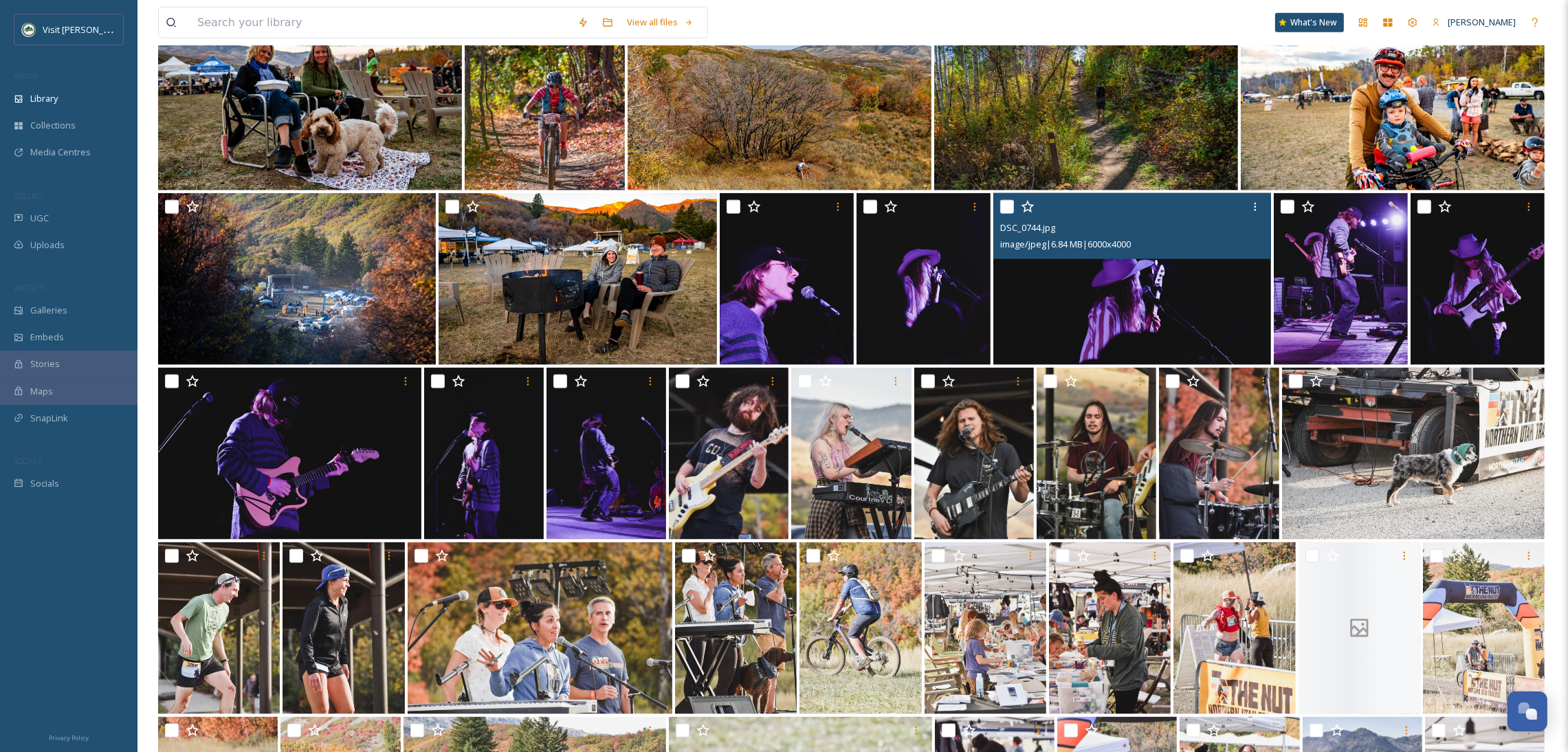
scroll to position [3129, 0]
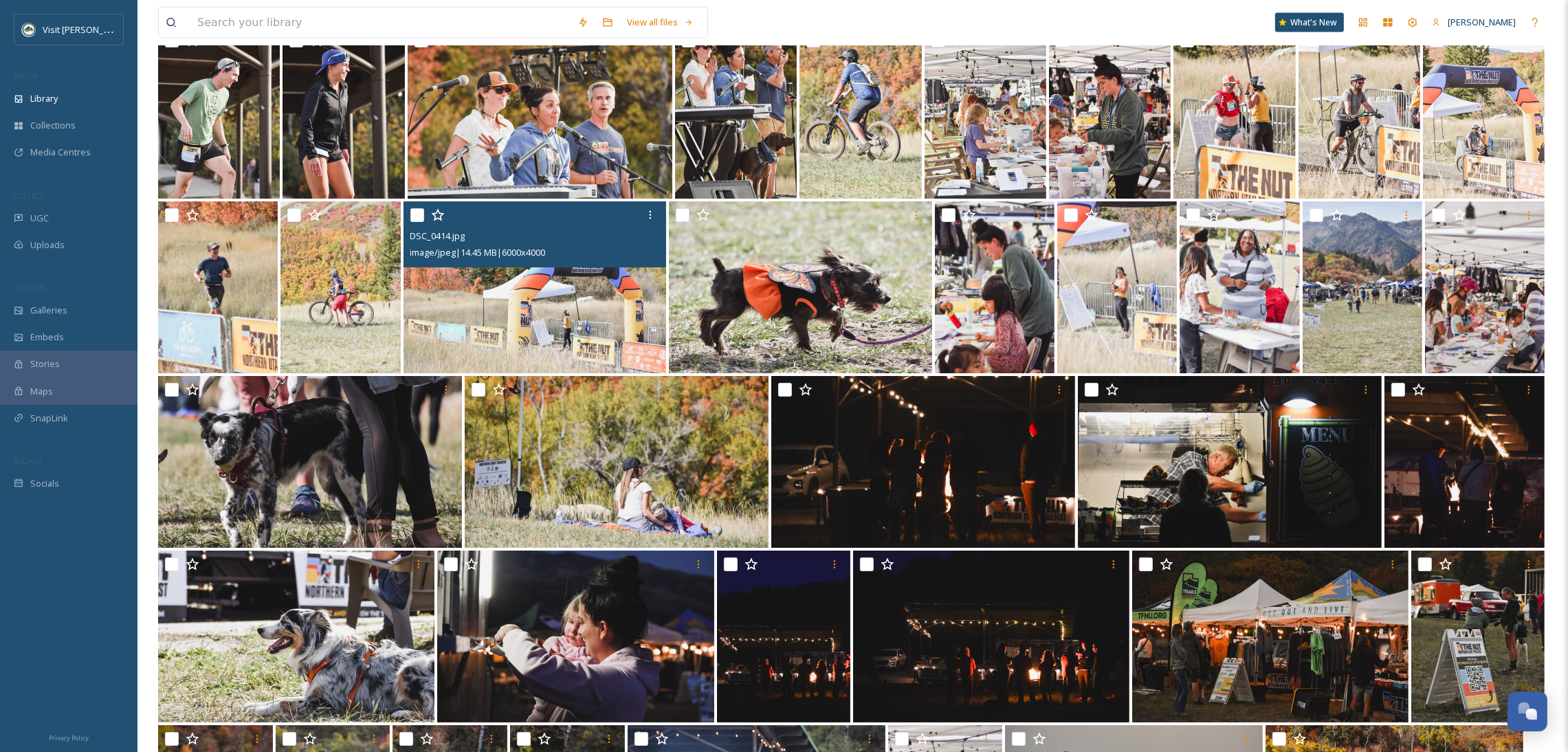
click at [603, 335] on img at bounding box center [535, 287] width 263 height 172
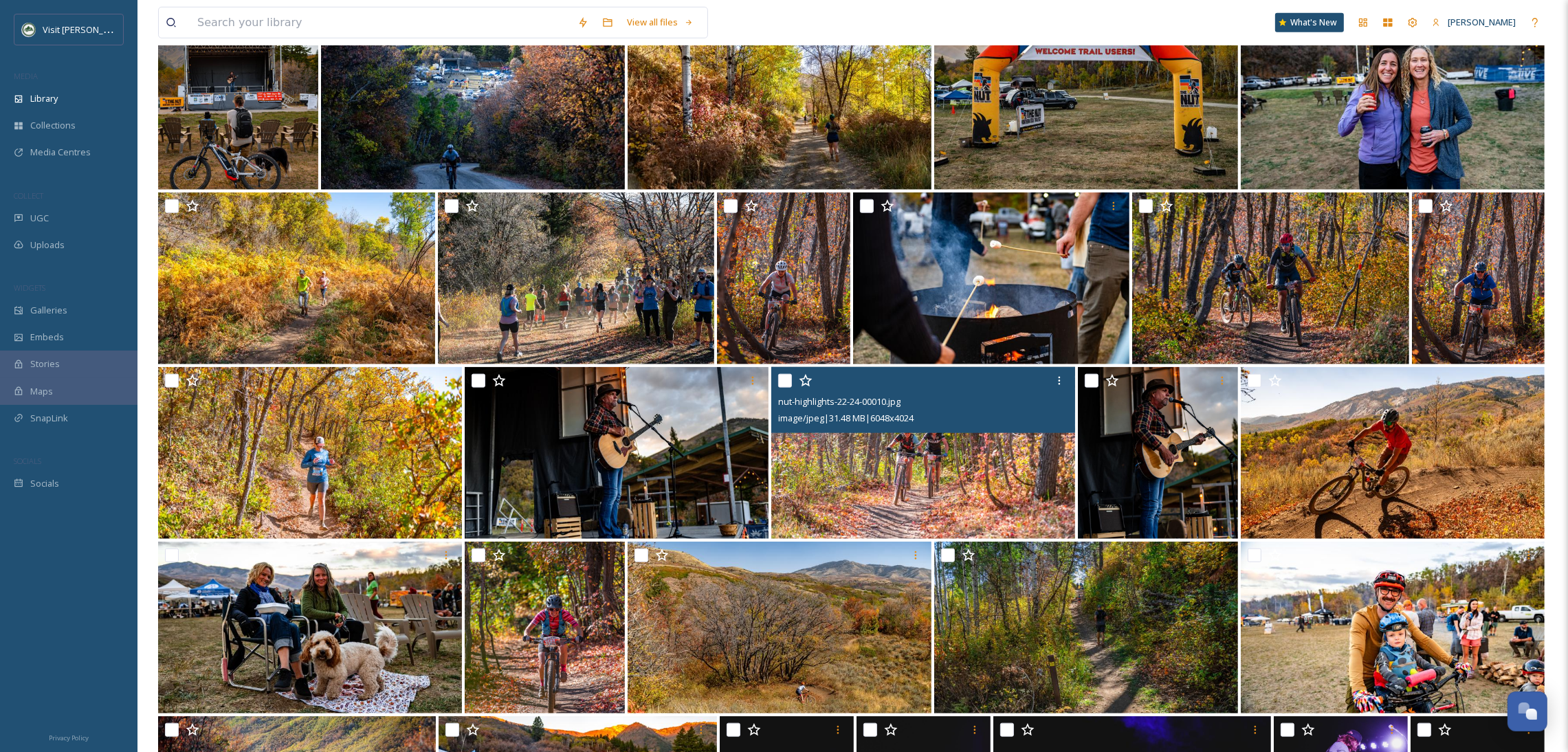
scroll to position [2055, 0]
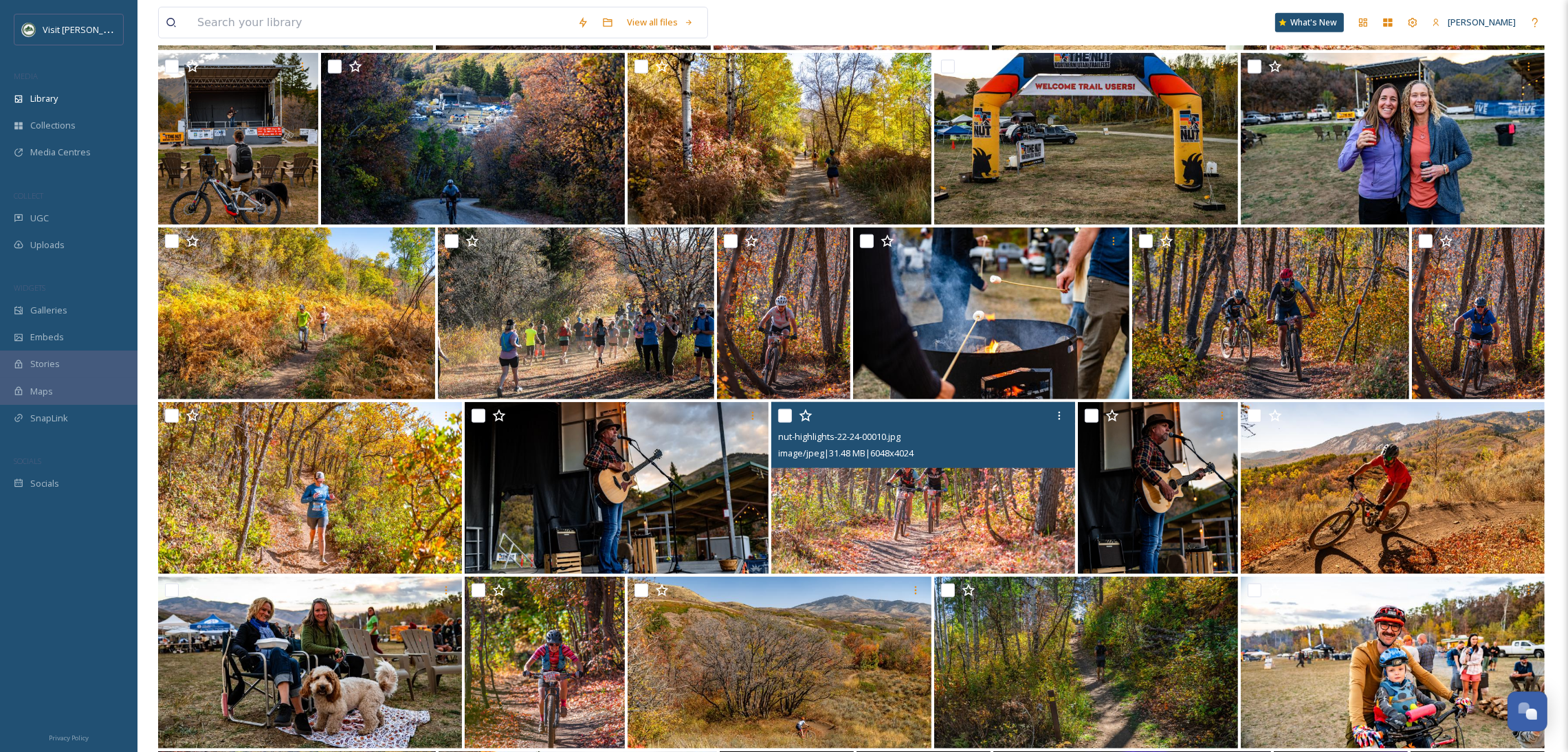
click at [993, 510] on img at bounding box center [923, 488] width 304 height 172
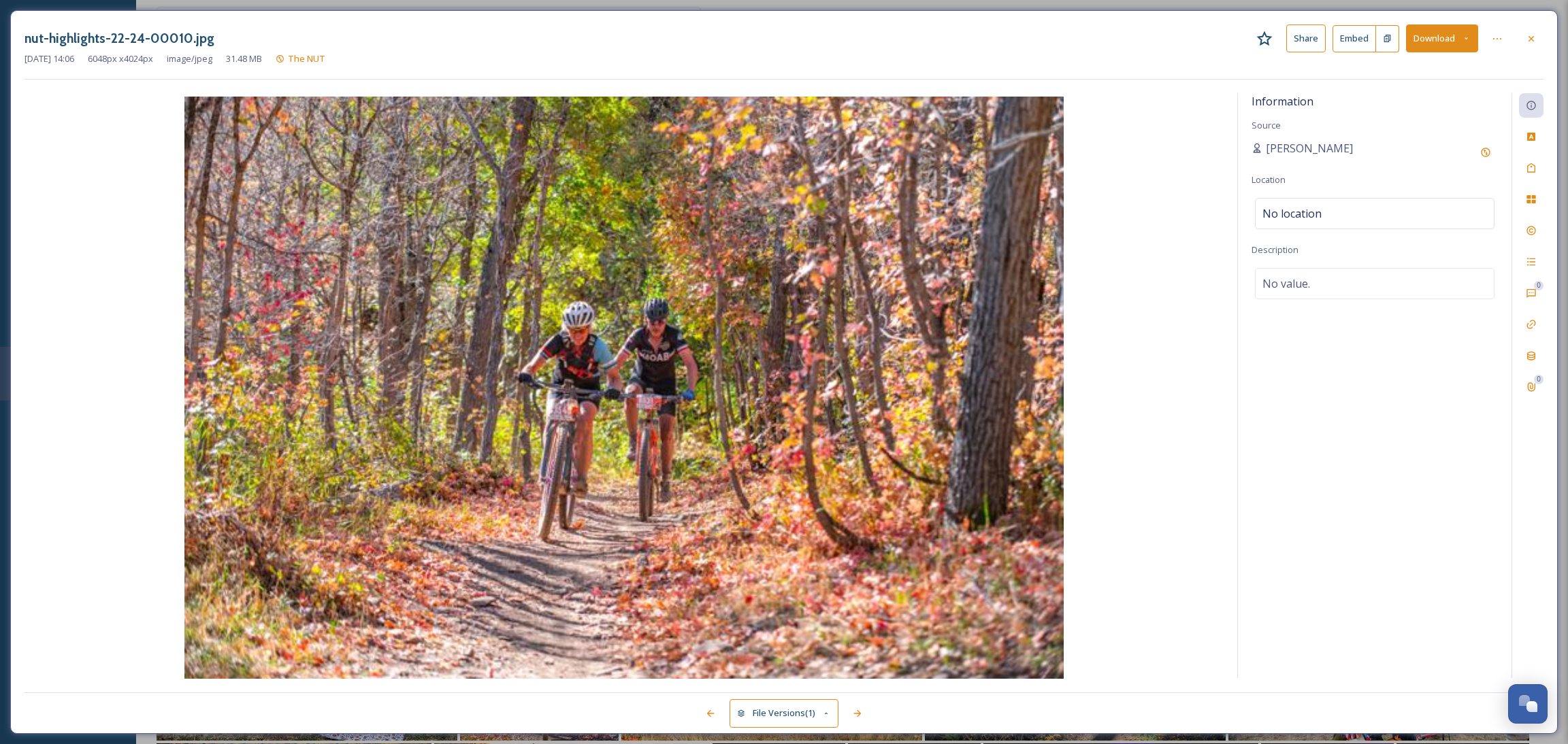
click at [1427, 43] on button "Download" at bounding box center [1442, 38] width 72 height 28
click at [1415, 59] on div "Download Original (6048 x 4024)" at bounding box center [1406, 69] width 142 height 27
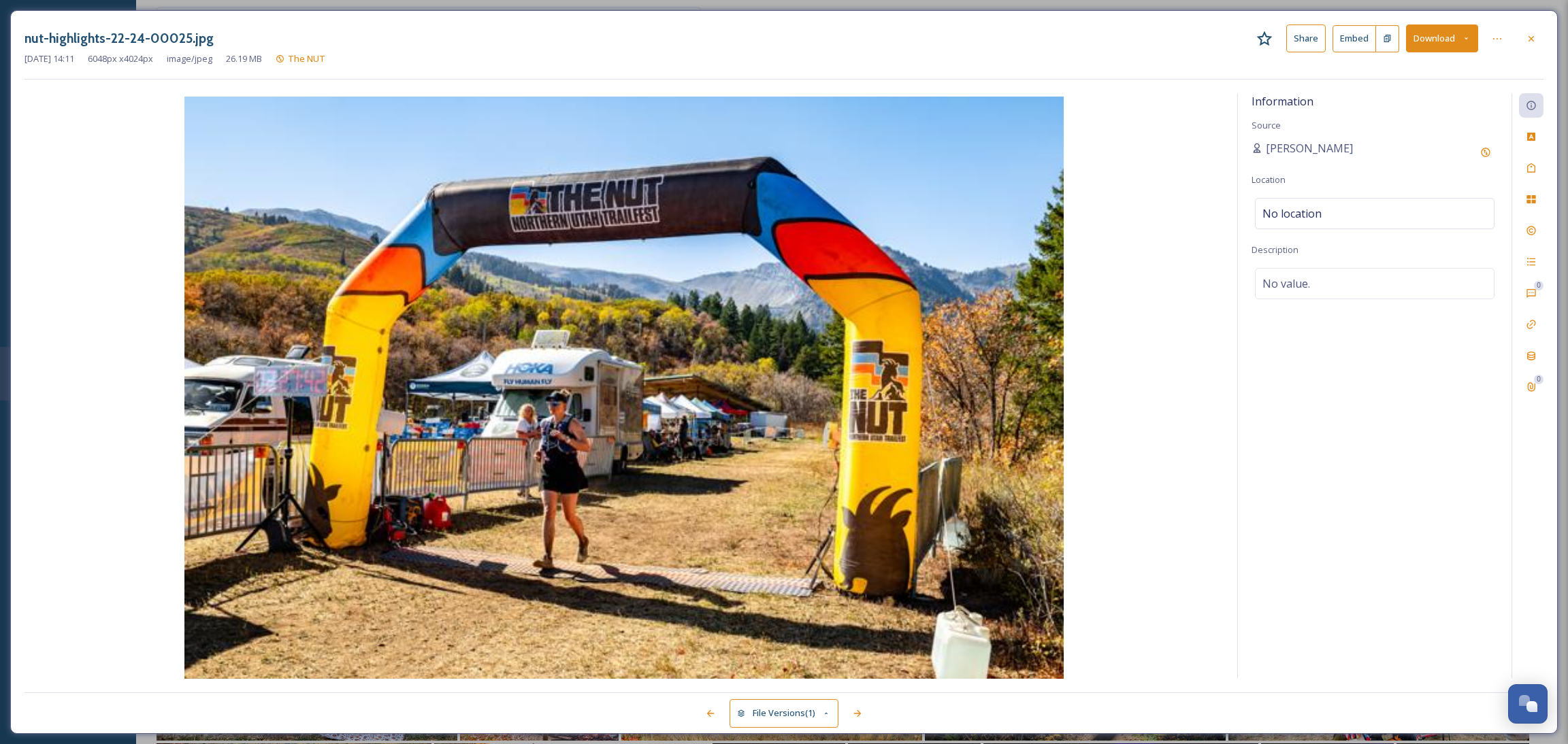
click at [1427, 24] on button "Download" at bounding box center [1442, 38] width 72 height 28
click at [1415, 61] on div "Download Original (6048 x 4024)" at bounding box center [1406, 69] width 142 height 27
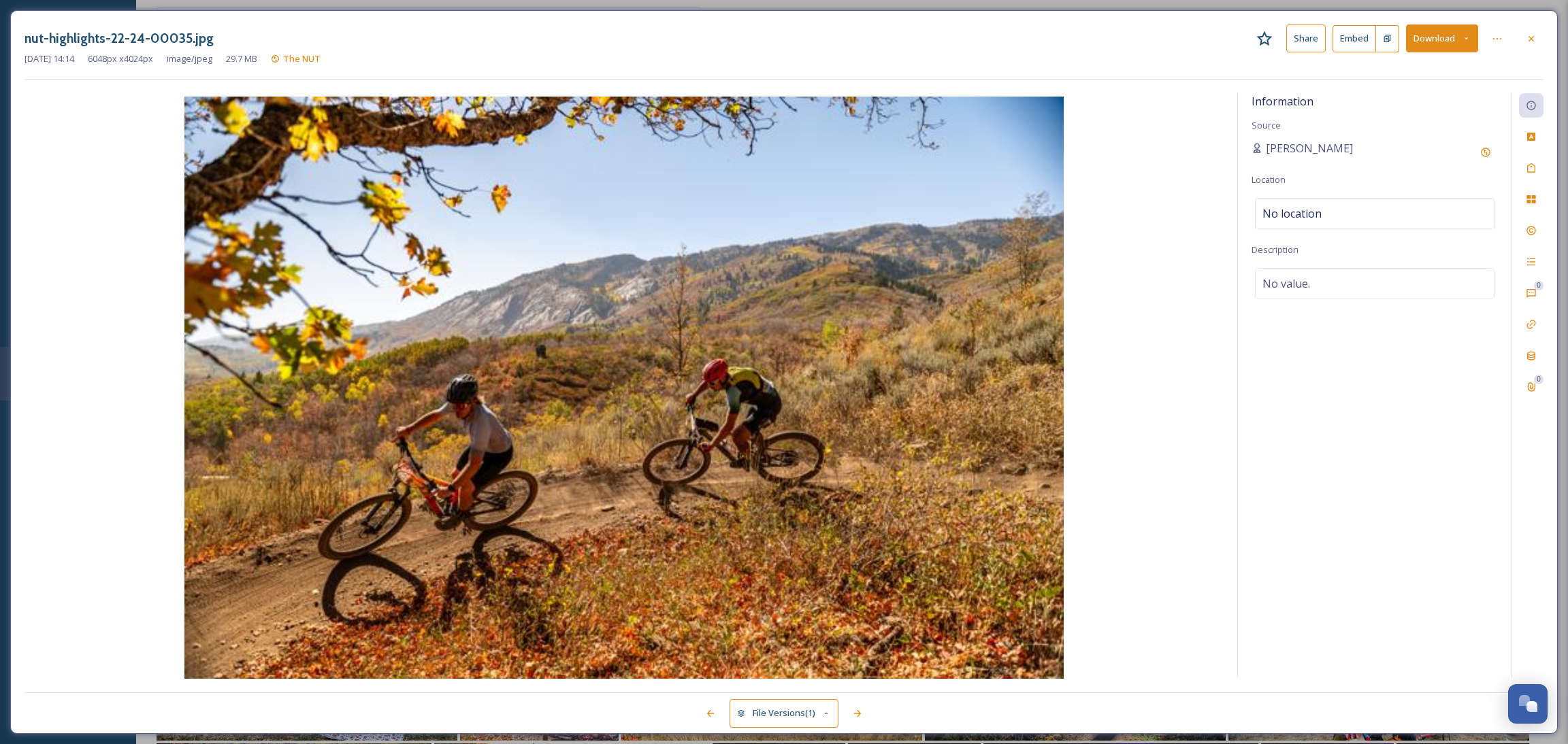
click at [1443, 39] on button "Download" at bounding box center [1442, 38] width 72 height 28
click at [1427, 62] on div "Download Original (6048 x 4024)" at bounding box center [1406, 69] width 142 height 27
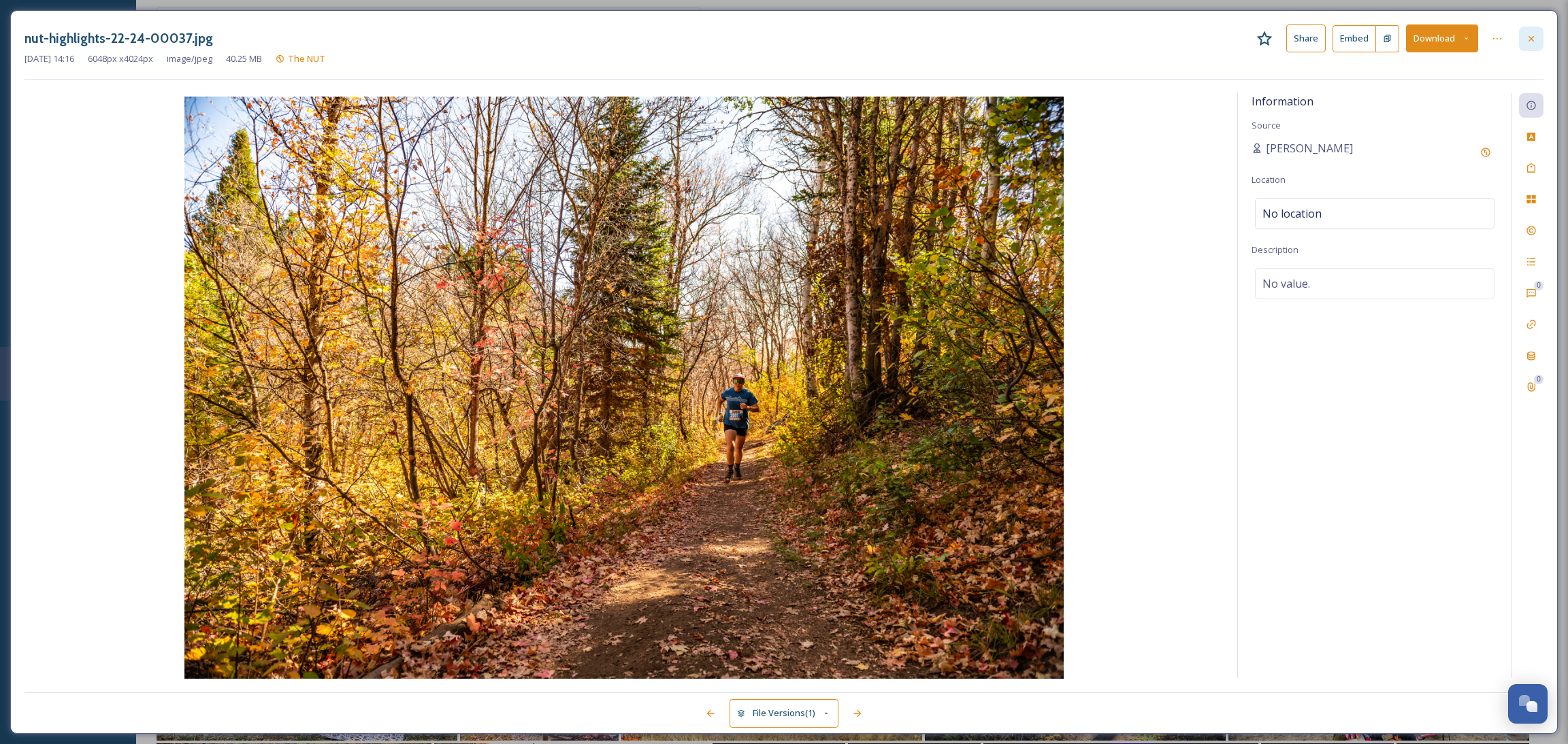
click at [1535, 41] on icon at bounding box center [1531, 39] width 11 height 11
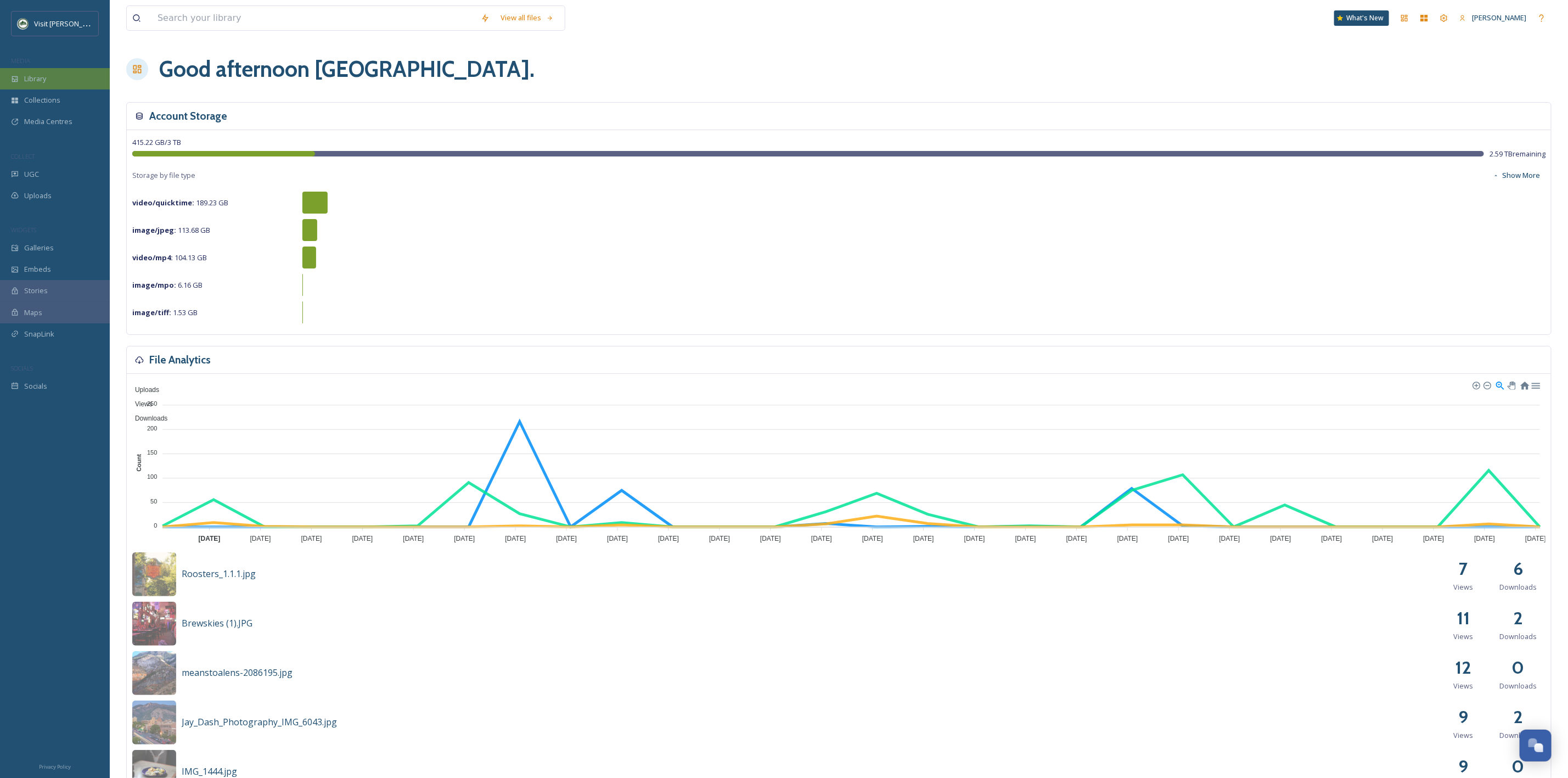
click at [33, 77] on span "Library" at bounding box center [35, 78] width 22 height 10
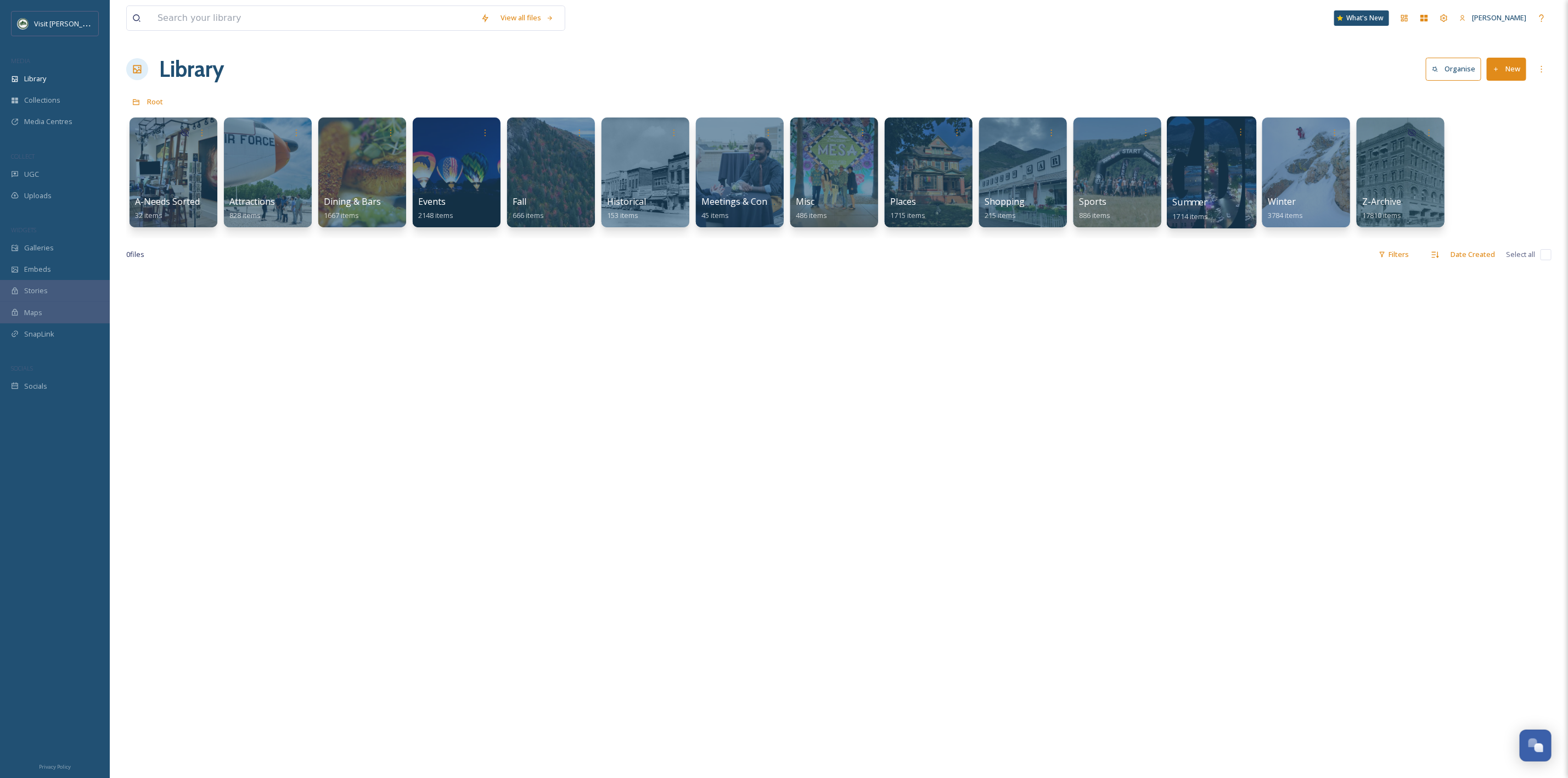
click at [1233, 153] on div at bounding box center [1211, 172] width 89 height 112
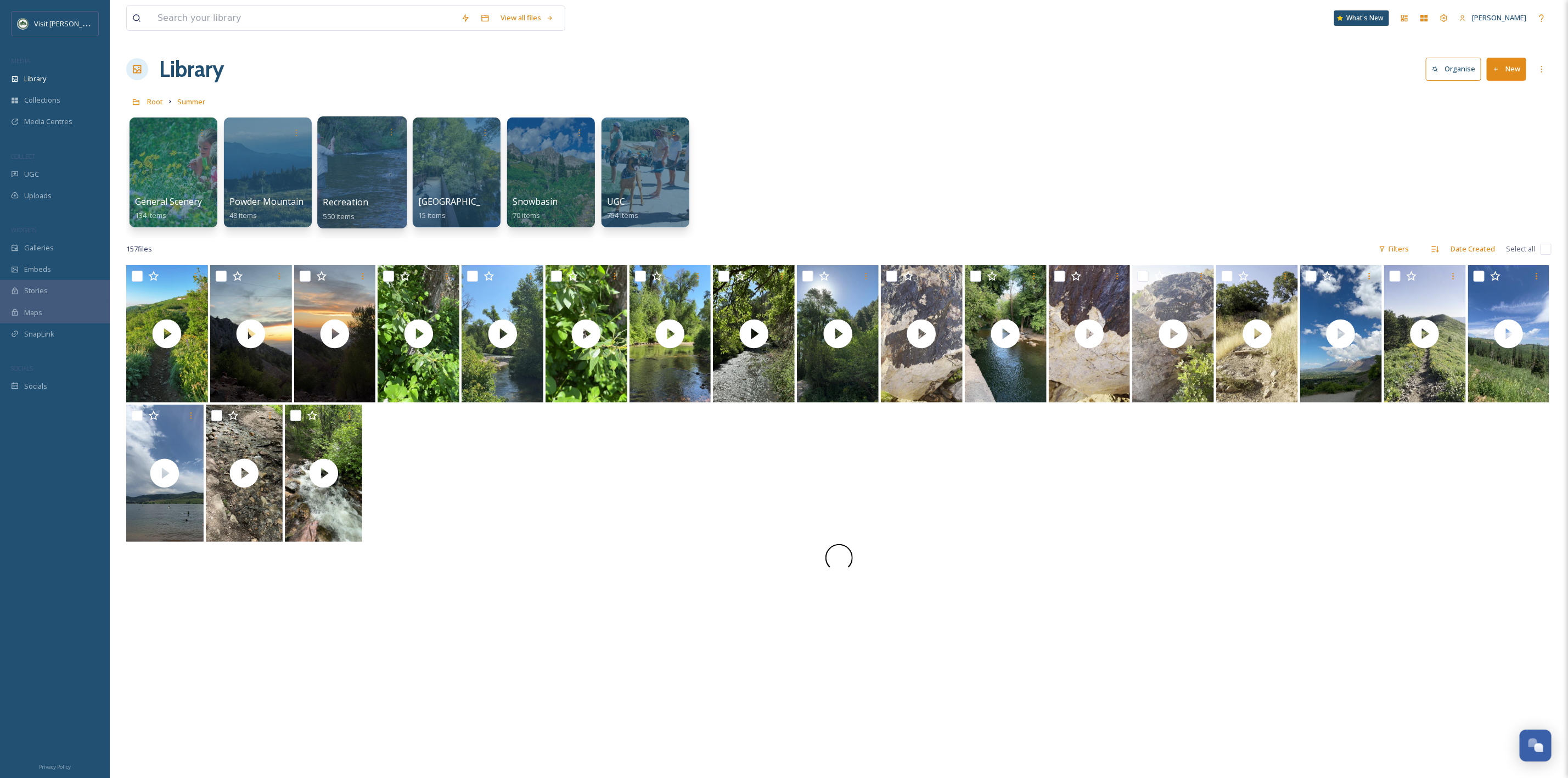
click at [346, 161] on div at bounding box center [362, 172] width 89 height 112
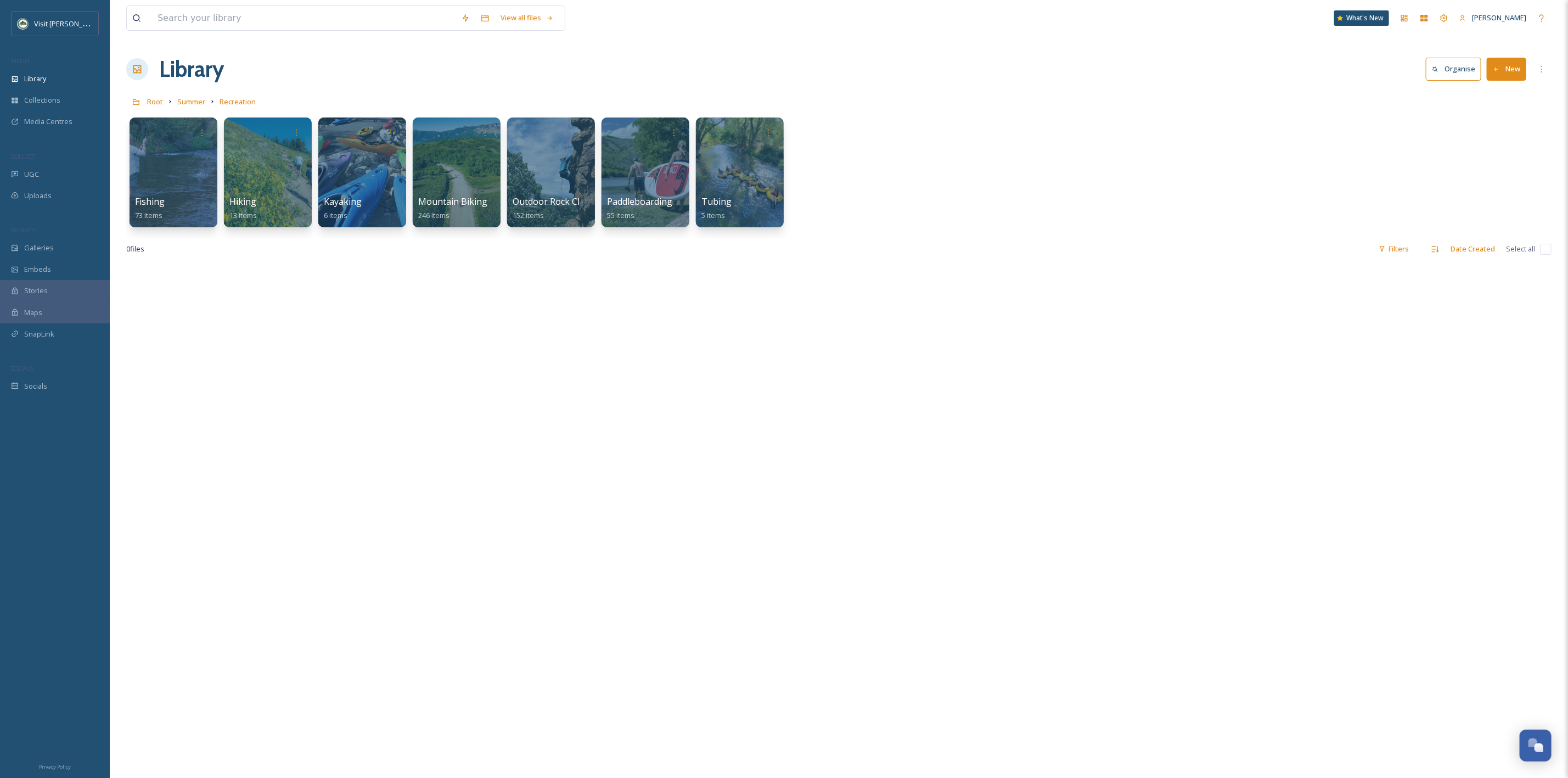
click at [598, 164] on div "Fishing 73 items Hiking 13 items Kayaking 6 items Mountain Biking 246 items Out…" at bounding box center [839, 175] width 1425 height 126
click at [626, 161] on div at bounding box center [645, 172] width 89 height 112
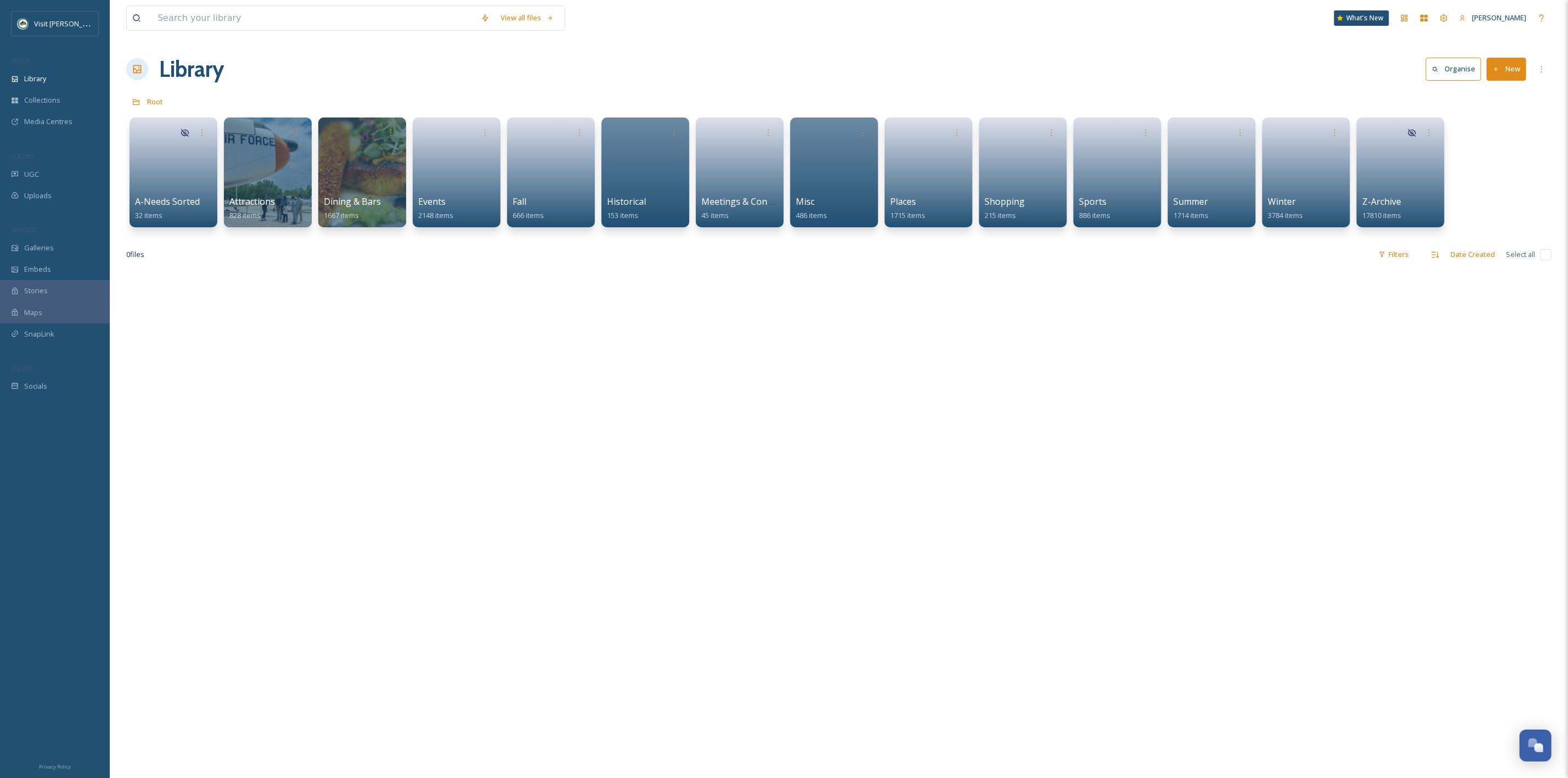
drag, startPoint x: 234, startPoint y: 280, endPoint x: 235, endPoint y: 274, distance: 6.1
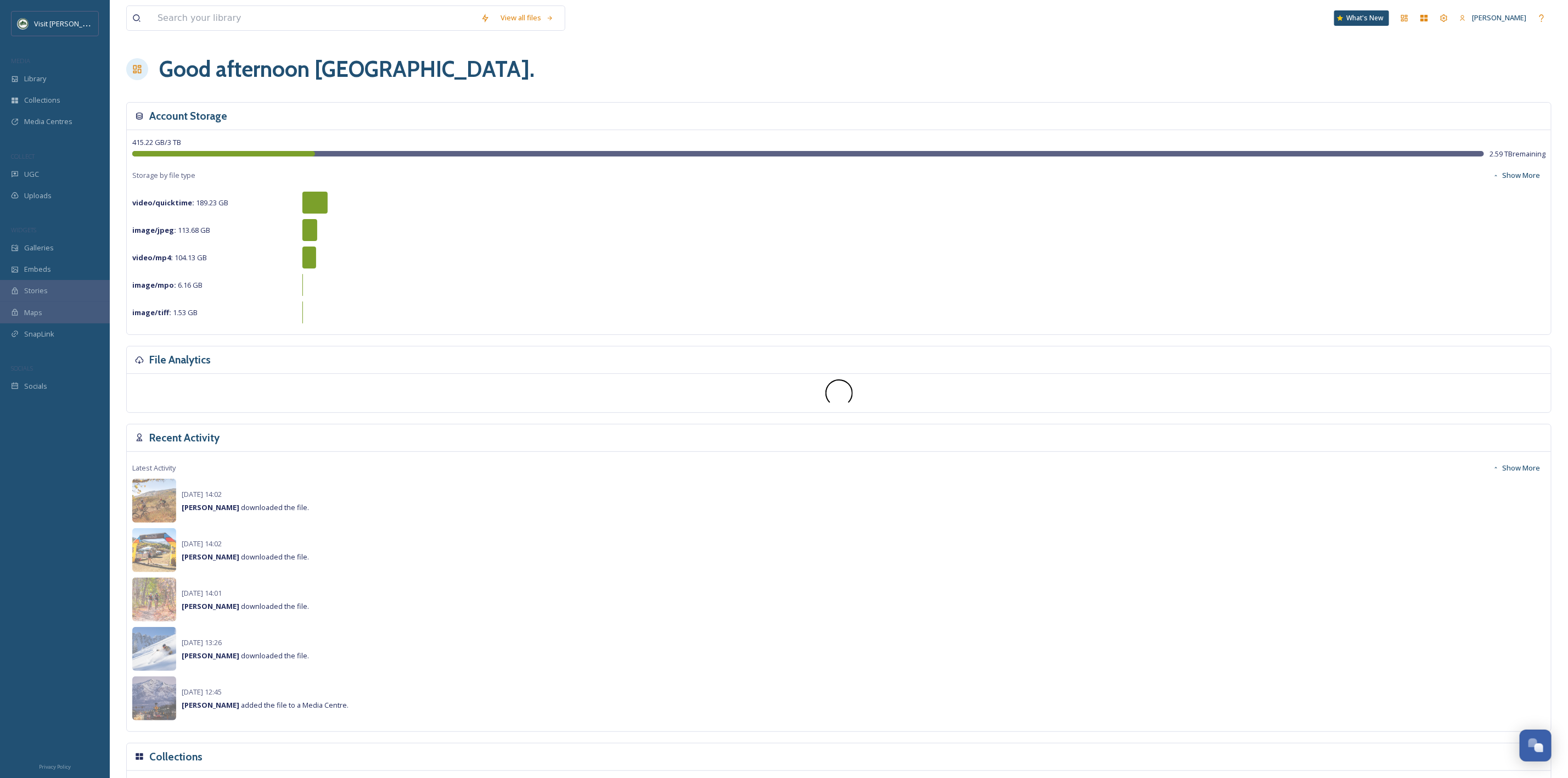
drag, startPoint x: 173, startPoint y: 140, endPoint x: 168, endPoint y: 143, distance: 5.8
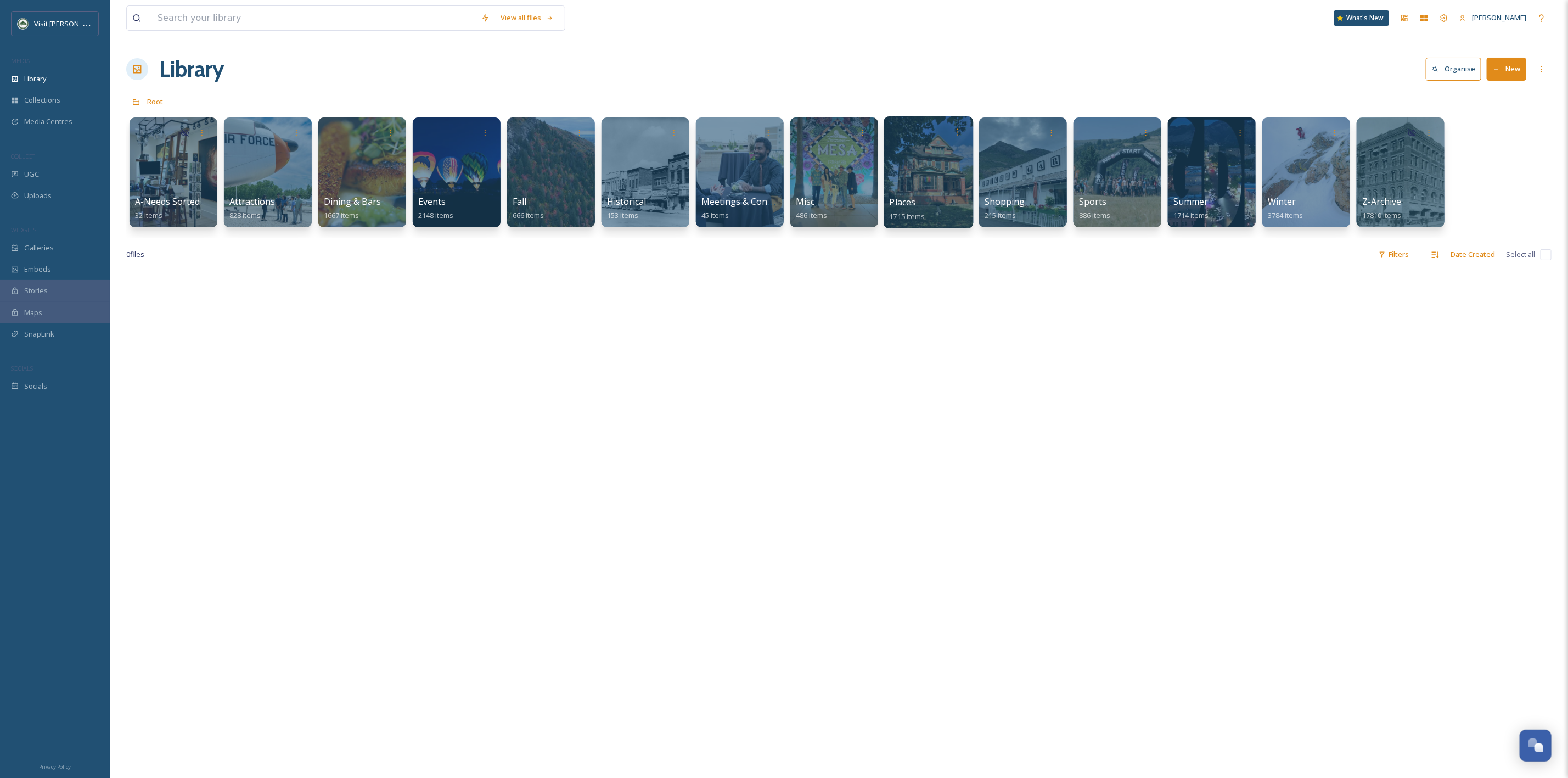
click at [911, 164] on div at bounding box center [928, 172] width 89 height 112
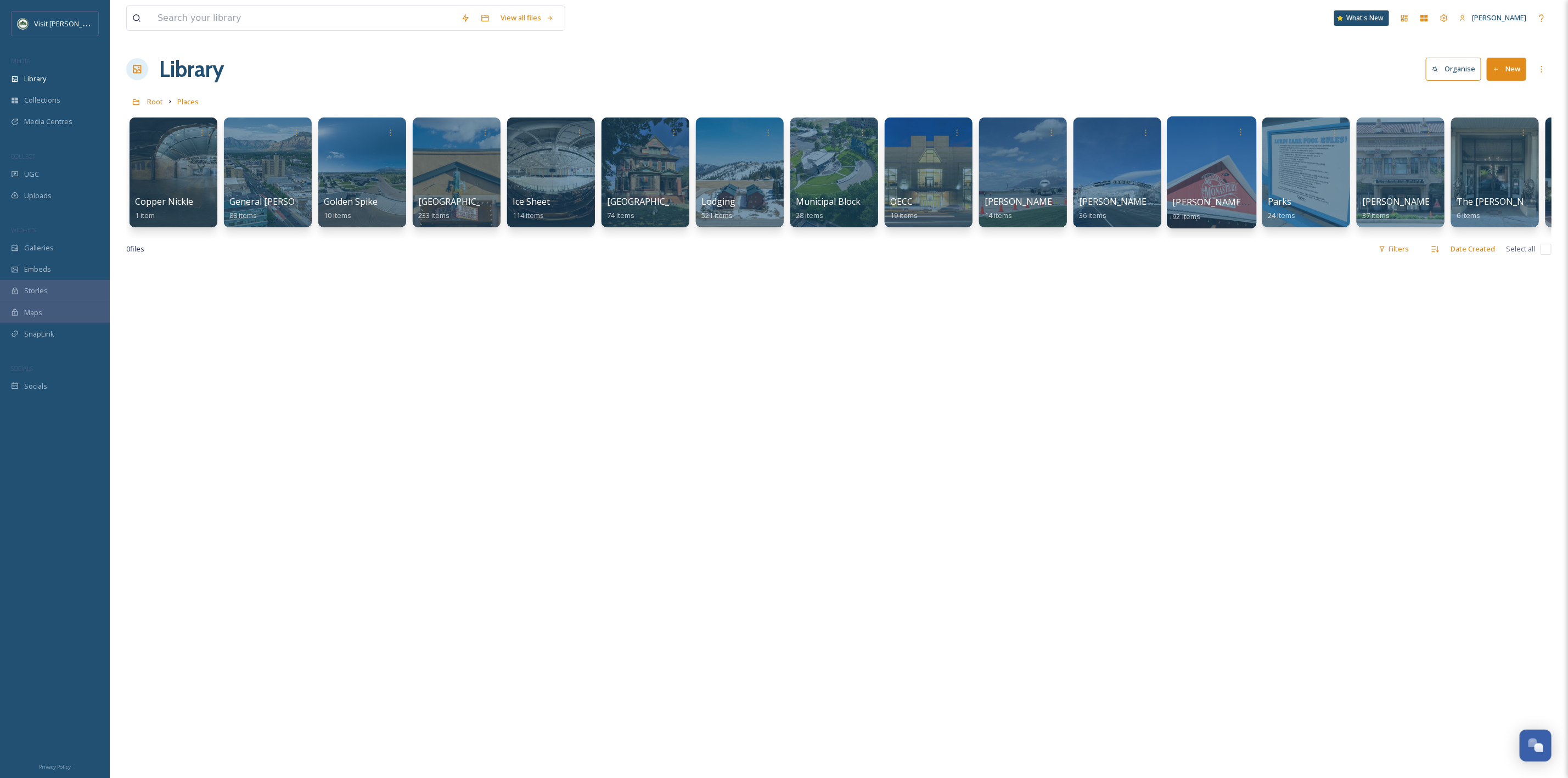
click at [1201, 167] on div at bounding box center [1211, 172] width 89 height 112
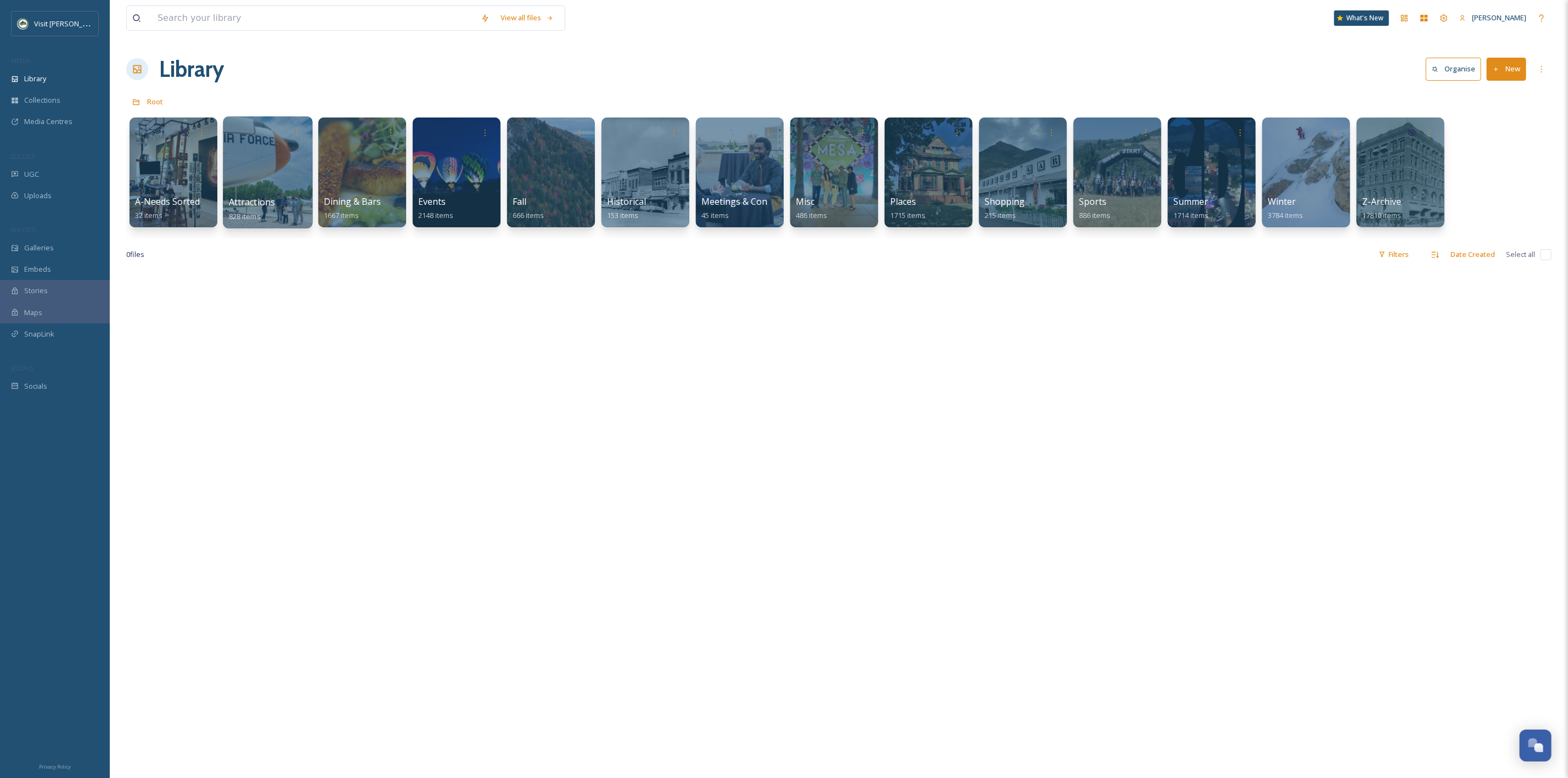
click at [298, 183] on div at bounding box center [268, 172] width 89 height 112
click at [377, 12] on input at bounding box center [314, 18] width 324 height 24
type input "causey"
